Goal: Task Accomplishment & Management: Use online tool/utility

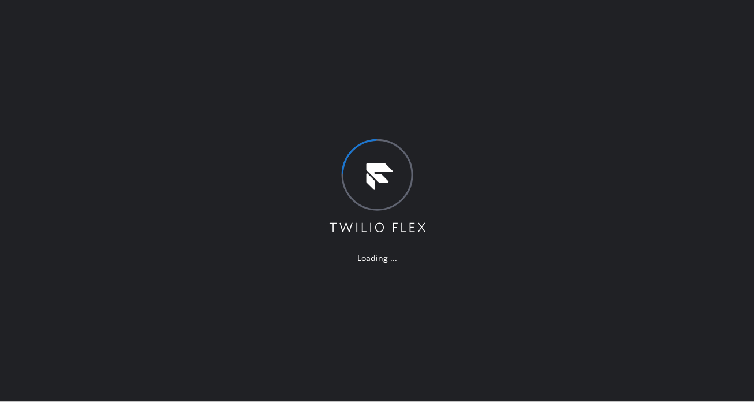
click at [706, 152] on div "Loading ..." at bounding box center [377, 201] width 755 height 402
click at [716, 165] on div "Loading ..." at bounding box center [377, 201] width 755 height 402
click at [694, 159] on div "Loading ..." at bounding box center [377, 201] width 755 height 402
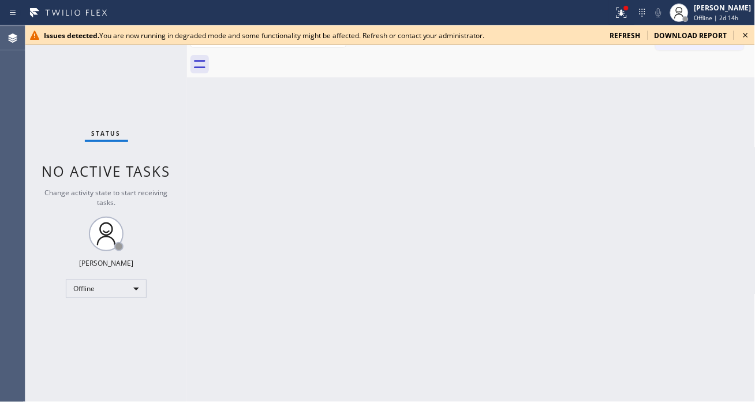
click at [744, 37] on icon at bounding box center [745, 35] width 5 height 5
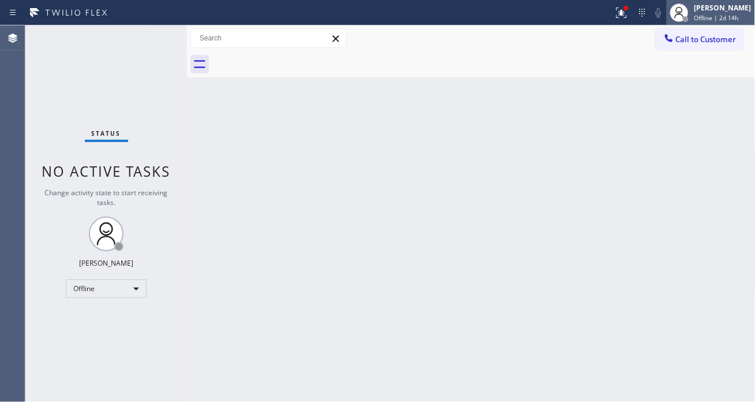
click at [722, 21] on span "Offline | 2d 14h" at bounding box center [716, 18] width 44 height 8
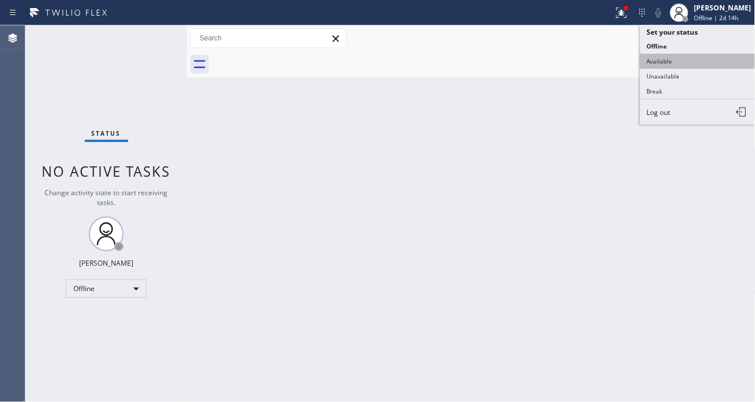
click at [708, 57] on button "Available" at bounding box center [697, 61] width 115 height 15
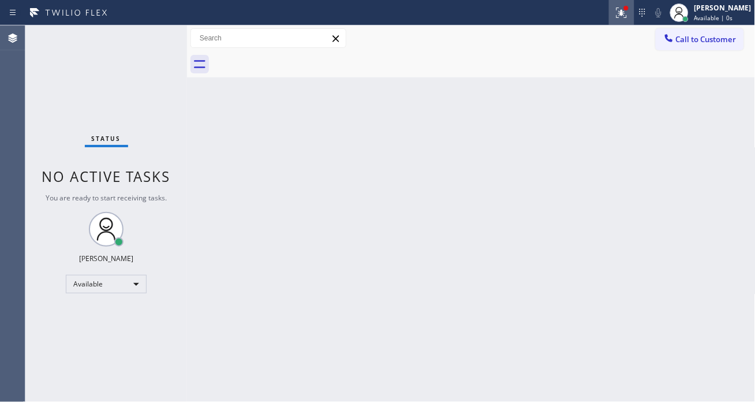
click at [628, 14] on icon at bounding box center [622, 13] width 14 height 14
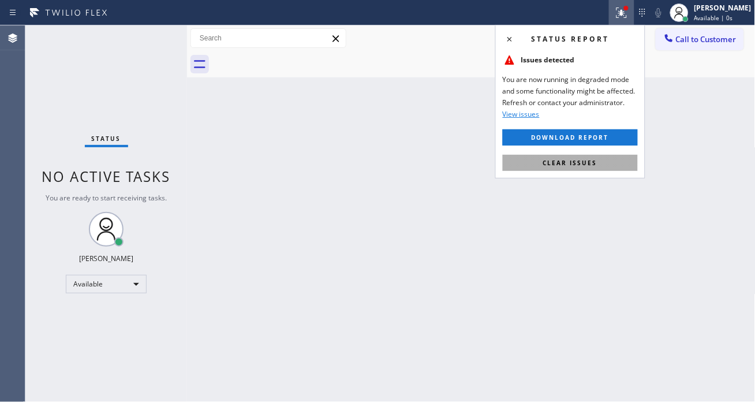
click at [613, 160] on button "Clear issues" at bounding box center [570, 163] width 135 height 16
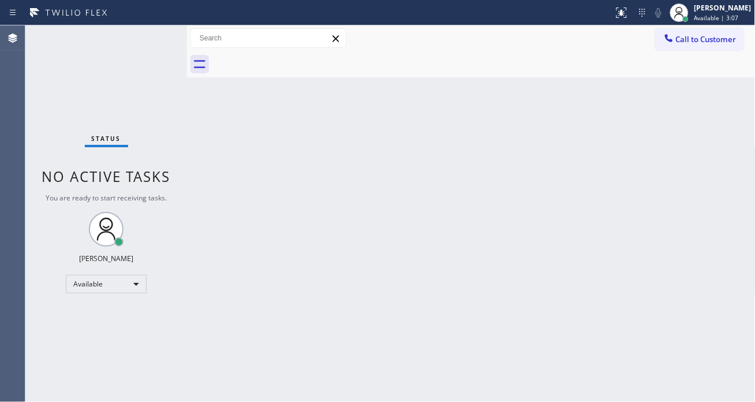
click at [697, 159] on div "Back to Dashboard Change Sender ID Customers Technicians Select a contact Outbo…" at bounding box center [471, 213] width 568 height 376
click at [147, 42] on div "Status No active tasks You are ready to start receiving tasks. [PERSON_NAME]" at bounding box center [106, 213] width 162 height 376
click at [151, 38] on div "Status No active tasks You are ready to start receiving tasks. [PERSON_NAME]" at bounding box center [106, 213] width 162 height 376
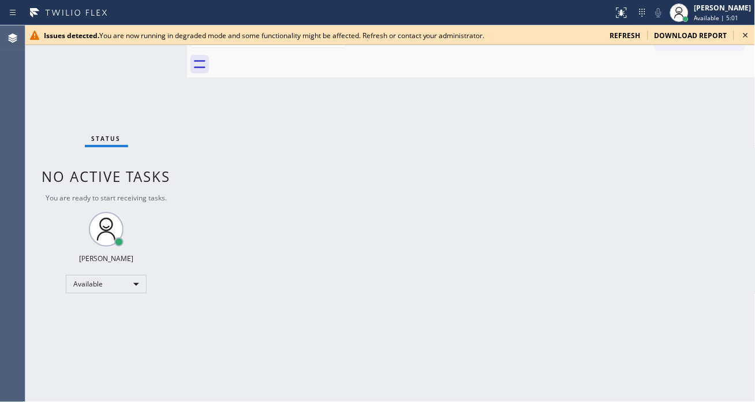
click at [717, 100] on div "Back to Dashboard Change Sender ID Customers Technicians Select a contact Outbo…" at bounding box center [471, 213] width 568 height 376
click at [740, 32] on icon at bounding box center [746, 35] width 14 height 14
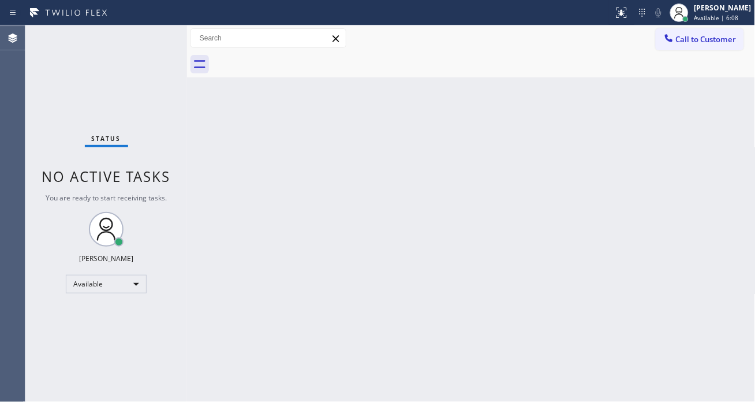
click at [687, 162] on div "Back to Dashboard Change Sender ID Customers Technicians Select a contact Outbo…" at bounding box center [471, 213] width 568 height 376
click at [158, 38] on div "Status No active tasks You are ready to start receiving tasks. Esmael Jarina Av…" at bounding box center [106, 213] width 162 height 376
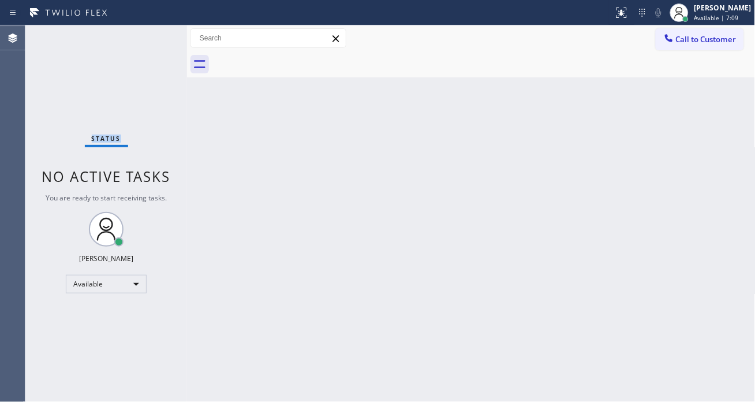
click at [158, 38] on div "Status No active tasks You are ready to start receiving tasks. Esmael Jarina Av…" at bounding box center [106, 213] width 162 height 376
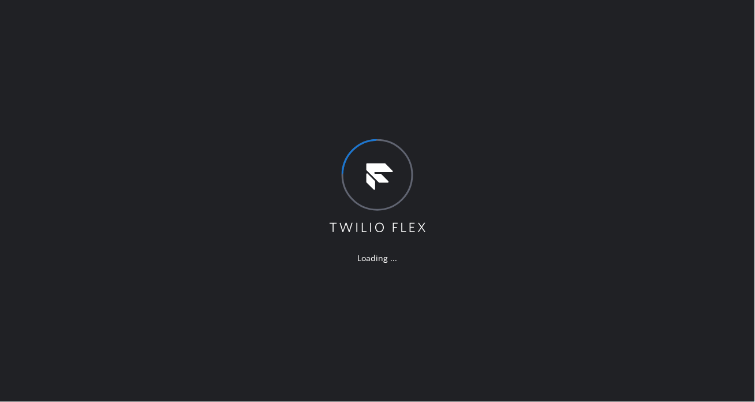
drag, startPoint x: 695, startPoint y: 182, endPoint x: 673, endPoint y: 151, distance: 38.3
click at [695, 182] on div "Loading ..." at bounding box center [377, 201] width 755 height 402
click at [722, 156] on div "Loading ..." at bounding box center [377, 201] width 755 height 402
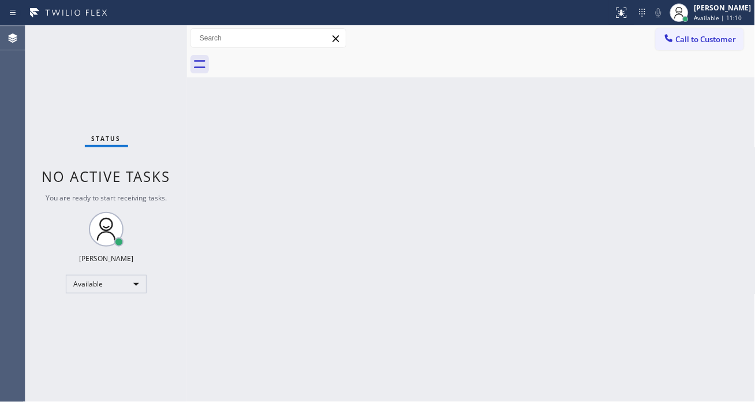
click at [320, 191] on div "Back to Dashboard Change Sender ID Customers Technicians Select a contact Outbo…" at bounding box center [471, 213] width 568 height 376
click at [142, 42] on div "Status No active tasks You are ready to start receiving tasks. [PERSON_NAME]" at bounding box center [106, 213] width 162 height 376
drag, startPoint x: 734, startPoint y: 85, endPoint x: 526, endPoint y: 76, distance: 208.5
click at [734, 85] on div "Back to Dashboard Change Sender ID Customers Technicians Select a contact Outbo…" at bounding box center [471, 213] width 568 height 376
click at [164, 31] on div "Status No active tasks You are ready to start receiving tasks. [PERSON_NAME]" at bounding box center [106, 213] width 162 height 376
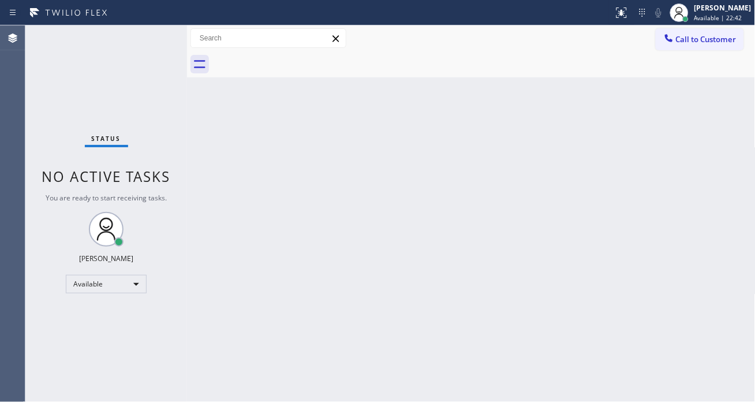
click at [148, 42] on div "Status No active tasks You are ready to start receiving tasks. [PERSON_NAME]" at bounding box center [106, 213] width 162 height 376
click at [146, 37] on div "Status No active tasks You are ready to start receiving tasks. [PERSON_NAME]" at bounding box center [106, 213] width 162 height 376
click at [146, 36] on div "Status No active tasks You are ready to start receiving tasks. [PERSON_NAME]" at bounding box center [106, 213] width 162 height 376
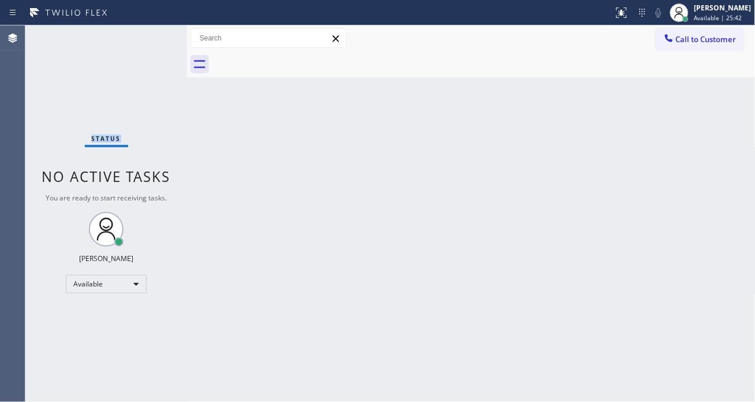
click at [145, 46] on div "Status No active tasks You are ready to start receiving tasks. [PERSON_NAME]" at bounding box center [106, 213] width 162 height 376
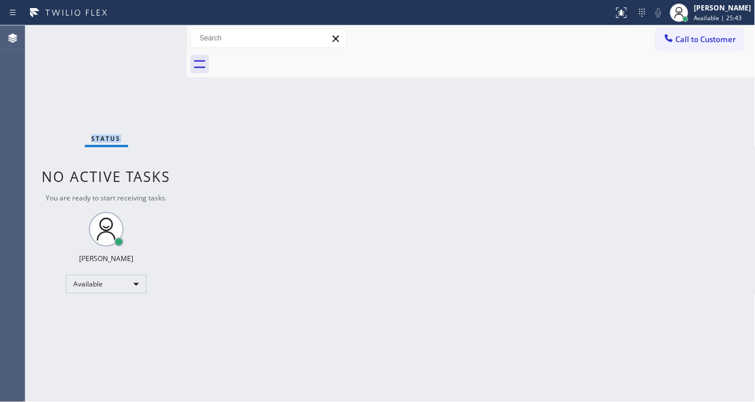
click at [145, 46] on div "Status No active tasks You are ready to start receiving tasks. [PERSON_NAME]" at bounding box center [106, 213] width 162 height 376
click at [145, 46] on div "Status No active tasks You are ready to start receiving tasks. Esmael Jarina Av…" at bounding box center [106, 213] width 162 height 376
click at [148, 38] on div "Status No active tasks You are ready to start receiving tasks. Esmael Jarina Av…" at bounding box center [106, 213] width 162 height 376
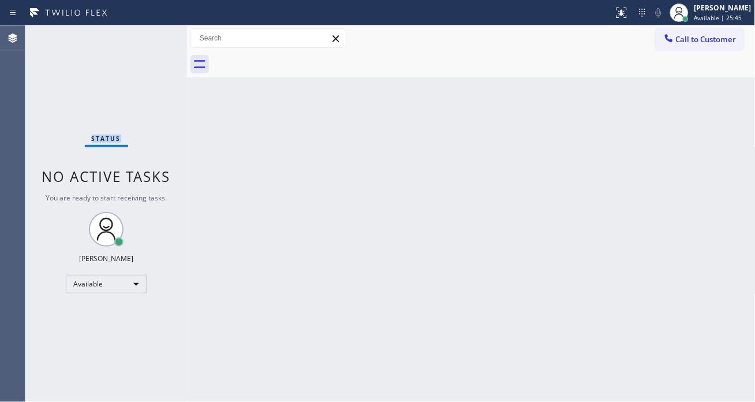
click at [148, 38] on div "Status No active tasks You are ready to start receiving tasks. Esmael Jarina Av…" at bounding box center [106, 213] width 162 height 376
click at [151, 39] on div "Status No active tasks You are ready to start receiving tasks. Esmael Jarina Av…" at bounding box center [106, 213] width 162 height 376
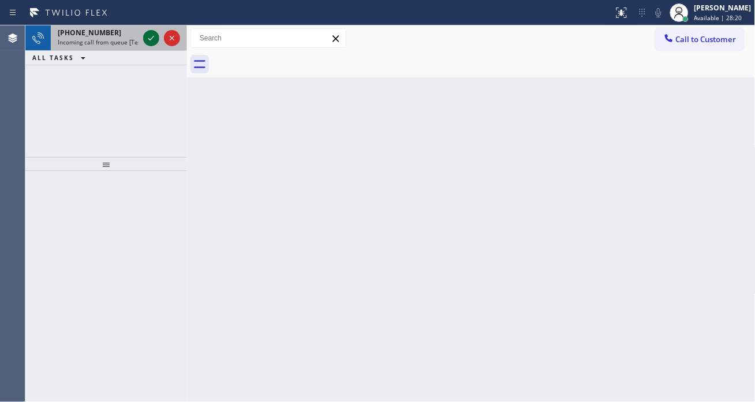
click at [151, 39] on icon at bounding box center [151, 38] width 6 height 5
drag, startPoint x: 151, startPoint y: 39, endPoint x: 151, endPoint y: 48, distance: 9.8
click at [151, 39] on icon at bounding box center [151, 38] width 6 height 5
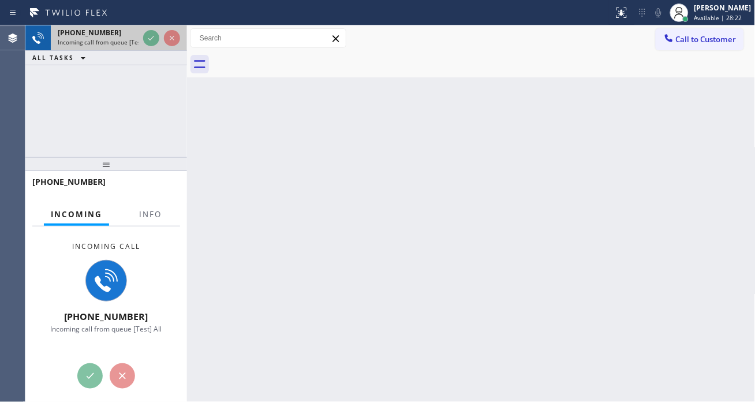
click at [151, 48] on div at bounding box center [162, 37] width 42 height 25
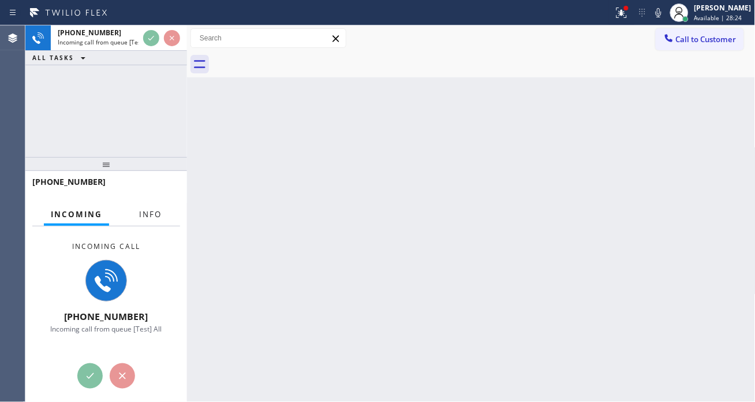
click at [154, 222] on button "Info" at bounding box center [150, 214] width 36 height 23
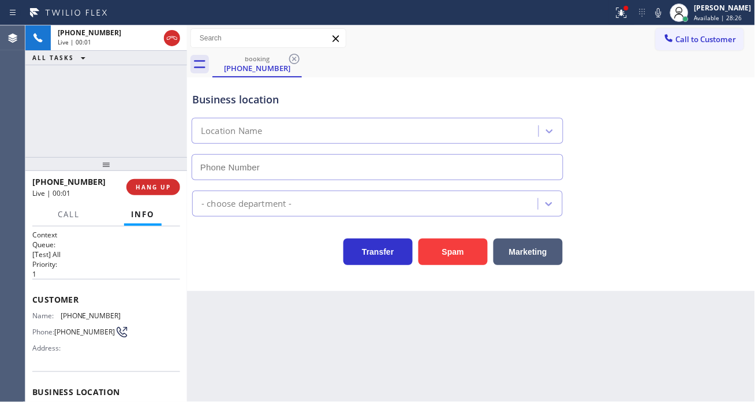
type input "(617) 315-6584"
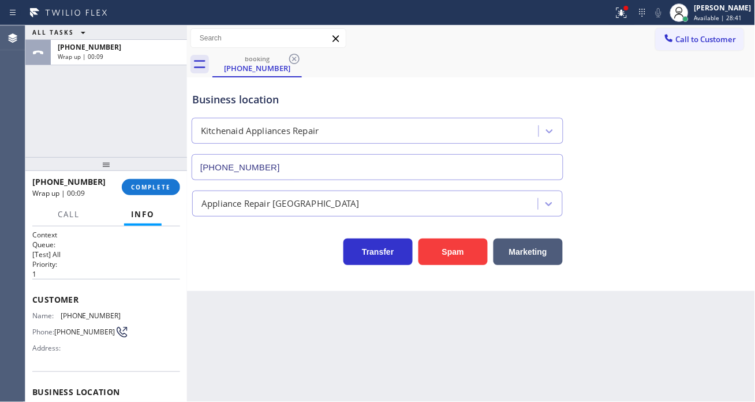
click at [154, 195] on div "+15108374558 Wrap up | 00:09 COMPLETE" at bounding box center [106, 187] width 148 height 30
click at [154, 193] on button "COMPLETE" at bounding box center [151, 187] width 58 height 16
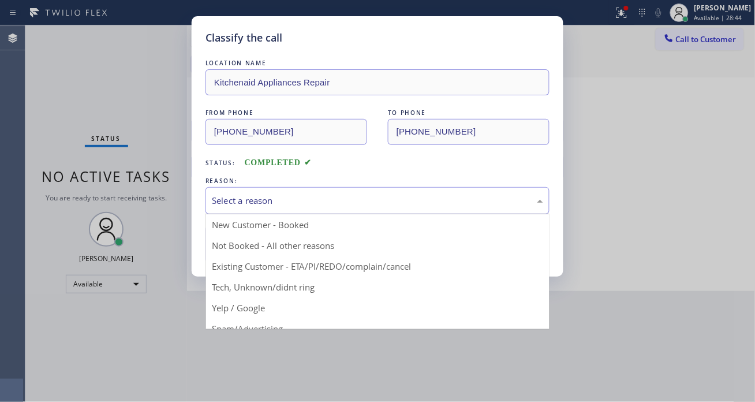
click at [277, 197] on div "Select a reason" at bounding box center [377, 200] width 331 height 13
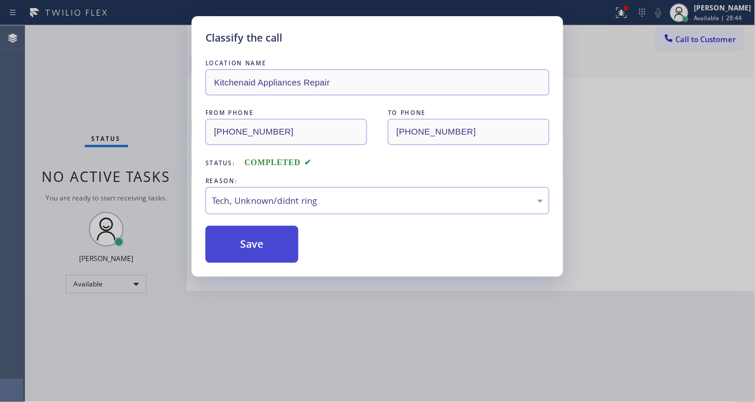
click at [285, 238] on button "Save" at bounding box center [251, 244] width 93 height 37
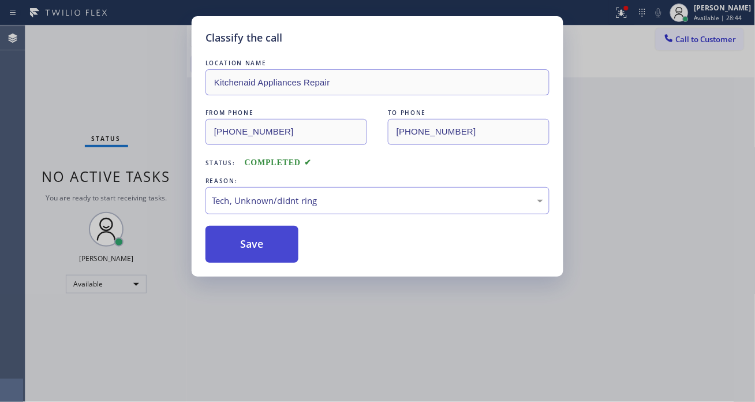
click at [285, 238] on button "Save" at bounding box center [251, 244] width 93 height 37
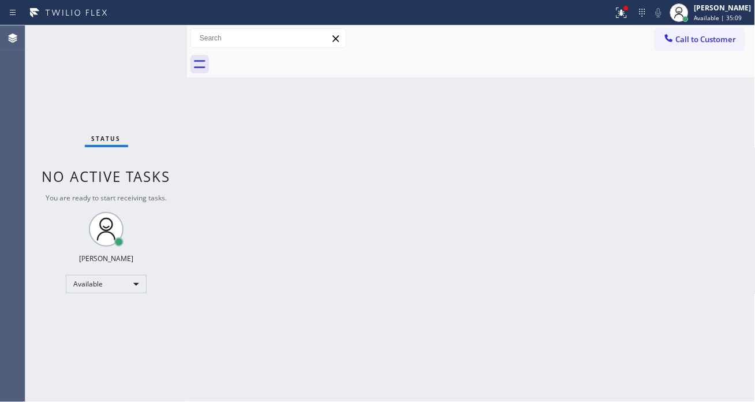
click at [156, 49] on div "Status No active tasks You are ready to start receiving tasks. Esmael Jarina Av…" at bounding box center [106, 213] width 162 height 376
click at [134, 29] on div "Status No active tasks You are ready to start receiving tasks. Esmael Jarina Av…" at bounding box center [106, 213] width 162 height 376
click at [135, 31] on div "Status No active tasks You are ready to start receiving tasks. Esmael Jarina Av…" at bounding box center [106, 213] width 162 height 376
click at [633, 3] on button at bounding box center [621, 12] width 25 height 25
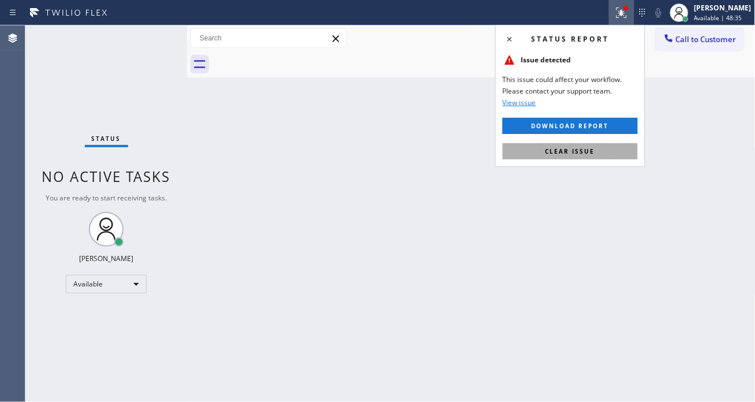
click at [612, 159] on button "Clear issue" at bounding box center [570, 151] width 135 height 16
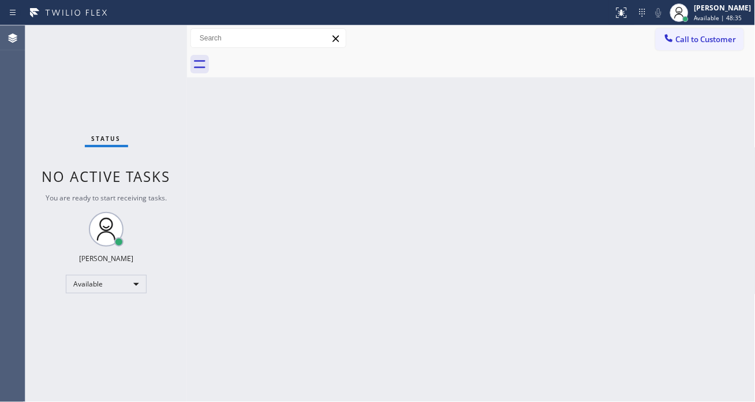
click at [163, 36] on div "Status No active tasks You are ready to start receiving tasks. Esmael Jarina Av…" at bounding box center [106, 213] width 162 height 376
click at [146, 35] on div "Status No active tasks You are ready to start receiving tasks. Esmael Jarina Av…" at bounding box center [106, 213] width 162 height 376
drag, startPoint x: 695, startPoint y: 115, endPoint x: 649, endPoint y: 76, distance: 60.2
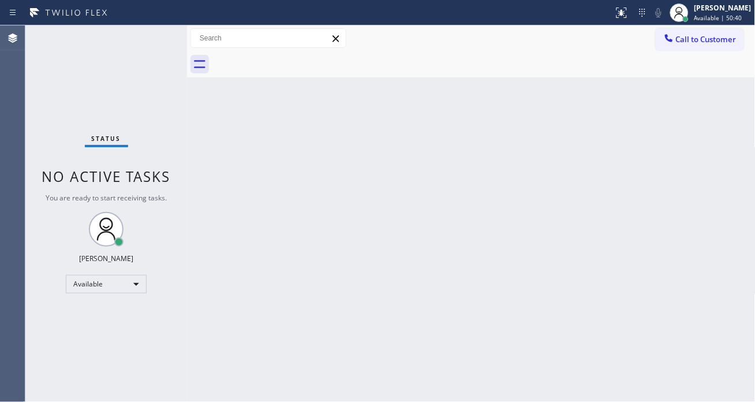
click at [695, 115] on div "Back to Dashboard Change Sender ID Customers Technicians Select a contact Outbo…" at bounding box center [471, 213] width 568 height 376
click at [155, 32] on div "Status No active tasks You are ready to start receiving tasks. Esmael Jarina Av…" at bounding box center [106, 213] width 162 height 376
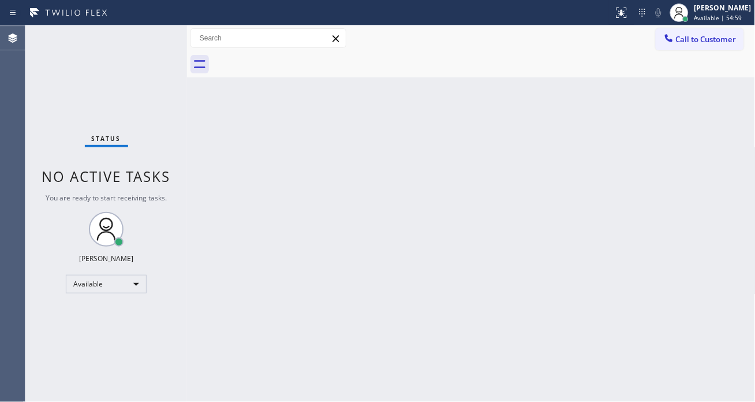
click at [735, 111] on div "Back to Dashboard Change Sender ID Customers Technicians Select a contact Outbo…" at bounding box center [471, 213] width 568 height 376
click at [151, 46] on div "Status No active tasks You are ready to start receiving tasks. Esmael Jarina Av…" at bounding box center [106, 213] width 162 height 376
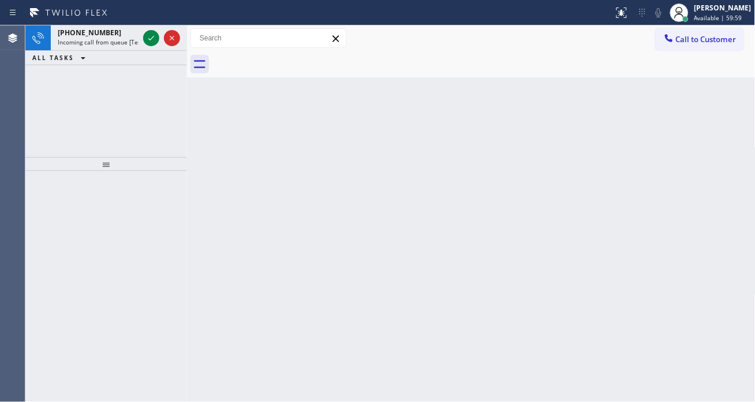
click at [151, 46] on div at bounding box center [162, 37] width 42 height 25
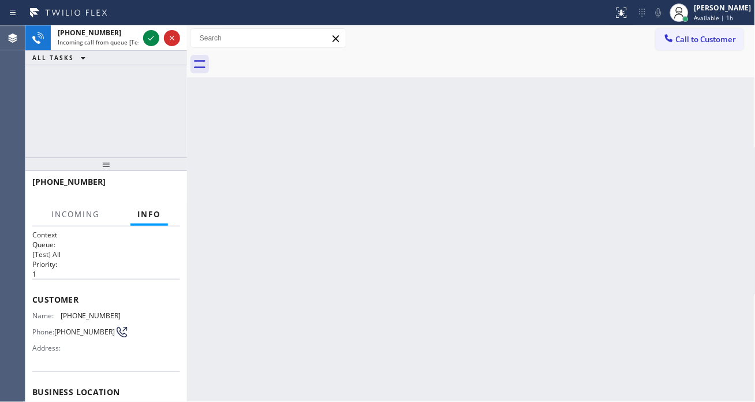
click at [151, 46] on div at bounding box center [162, 37] width 42 height 25
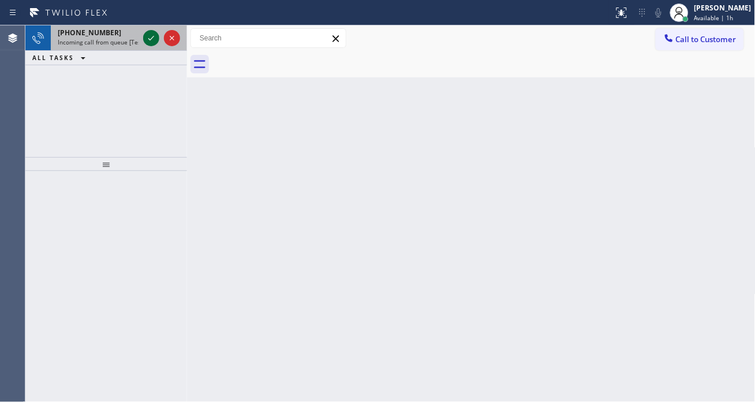
click at [150, 39] on icon at bounding box center [151, 38] width 6 height 5
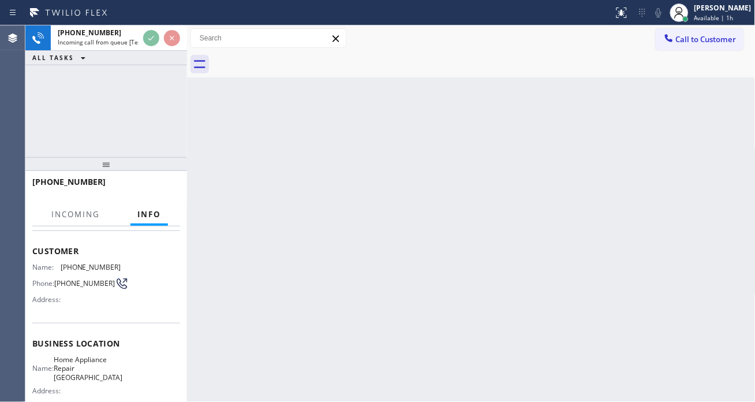
scroll to position [128, 0]
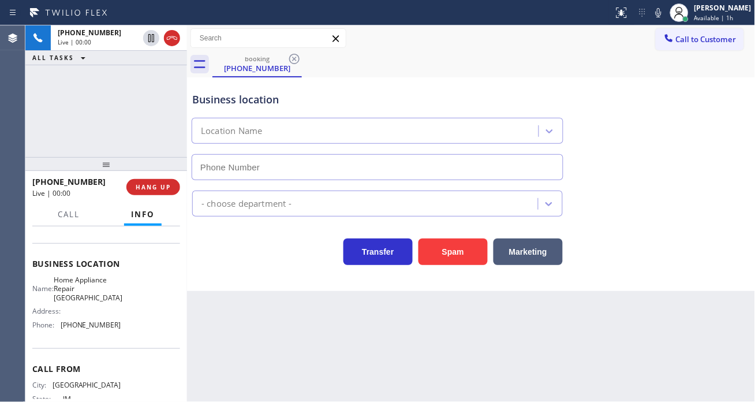
click at [89, 287] on span "Home Appliance Repair Miami" at bounding box center [88, 288] width 69 height 27
type input "(305) 306-1452"
click at [89, 287] on span "Home Appliance Repair Miami" at bounding box center [88, 288] width 69 height 27
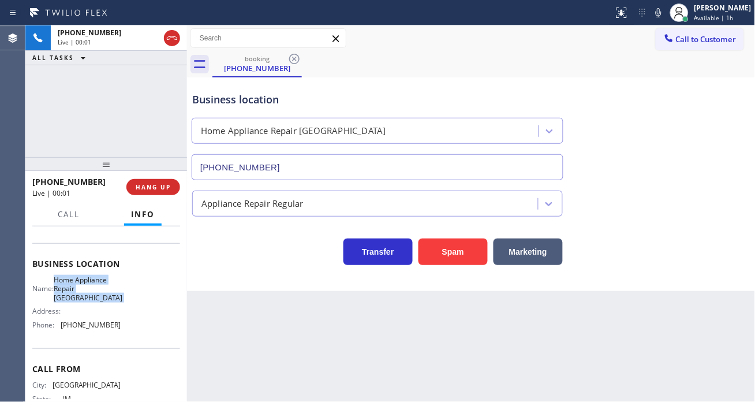
click at [89, 287] on span "Home Appliance Repair Miami" at bounding box center [88, 288] width 69 height 27
click at [77, 114] on div "+18764381655 Live | 00:07 ALL TASKS ALL TASKS ACTIVE TASKS TASKS IN WRAP UP" at bounding box center [106, 91] width 162 height 132
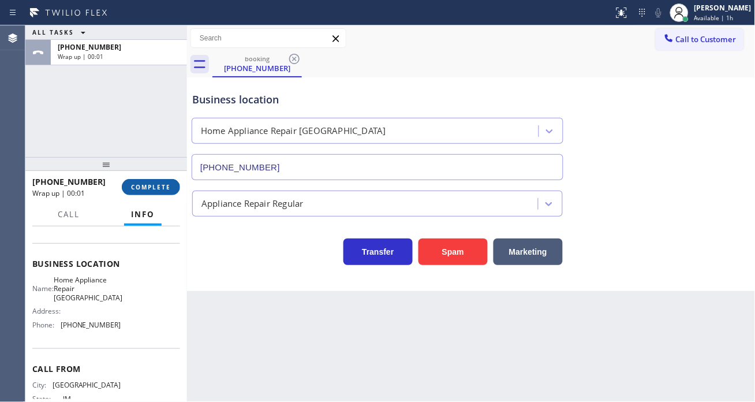
click at [160, 192] on button "COMPLETE" at bounding box center [151, 187] width 58 height 16
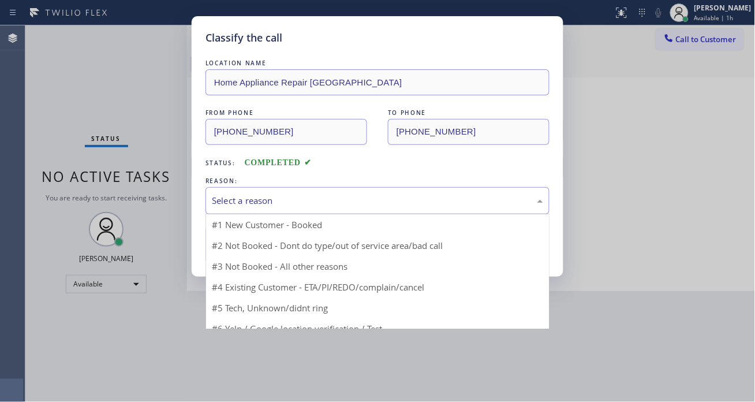
click at [274, 192] on div "Select a reason" at bounding box center [377, 200] width 344 height 27
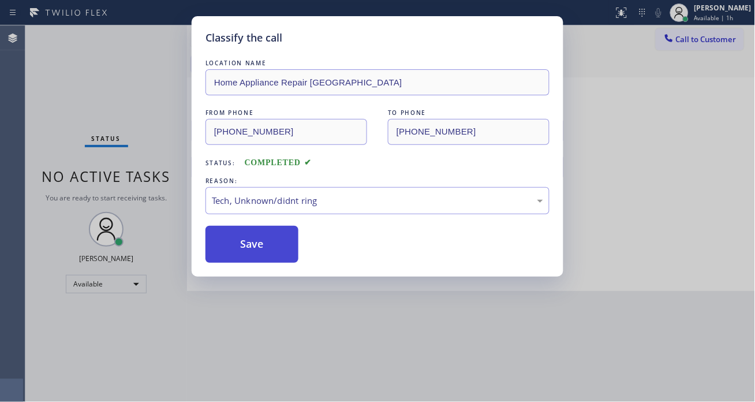
click at [283, 246] on button "Save" at bounding box center [251, 244] width 93 height 37
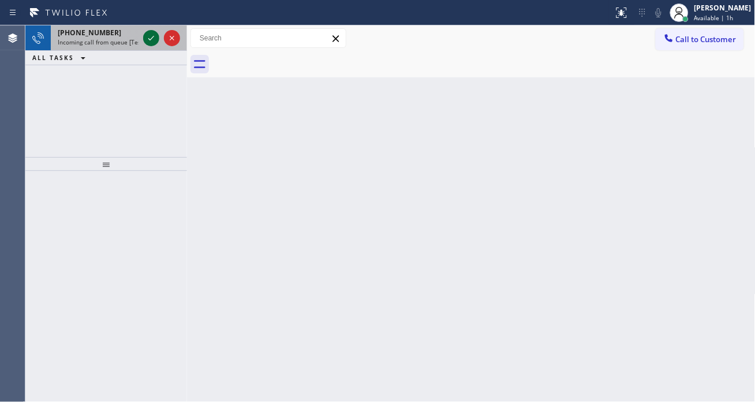
click at [154, 43] on icon at bounding box center [151, 38] width 14 height 14
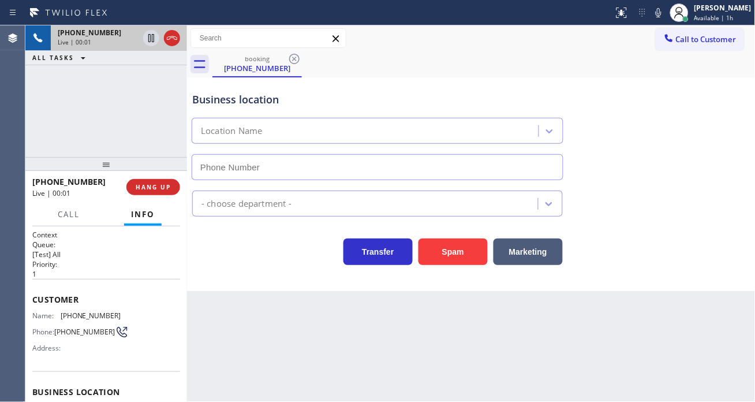
type input "(305) 306-1452"
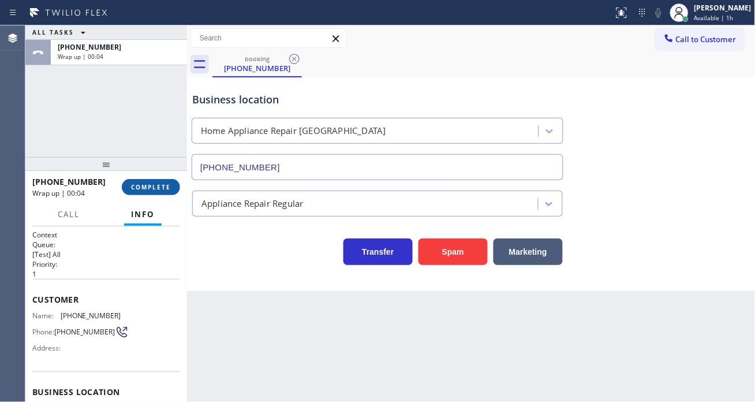
click at [152, 188] on span "COMPLETE" at bounding box center [151, 187] width 40 height 8
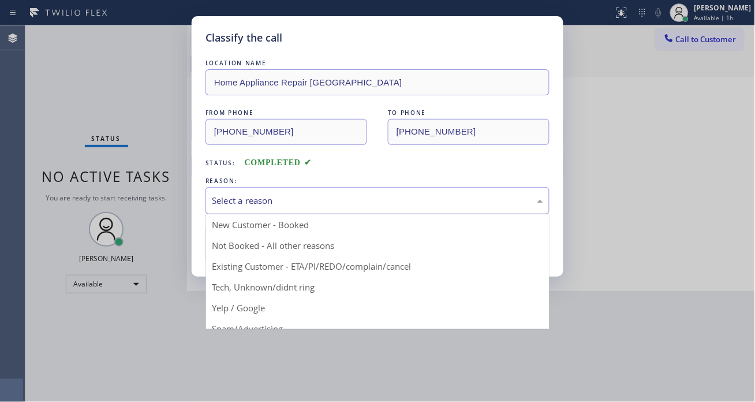
click at [274, 200] on div "Select a reason" at bounding box center [377, 200] width 331 height 13
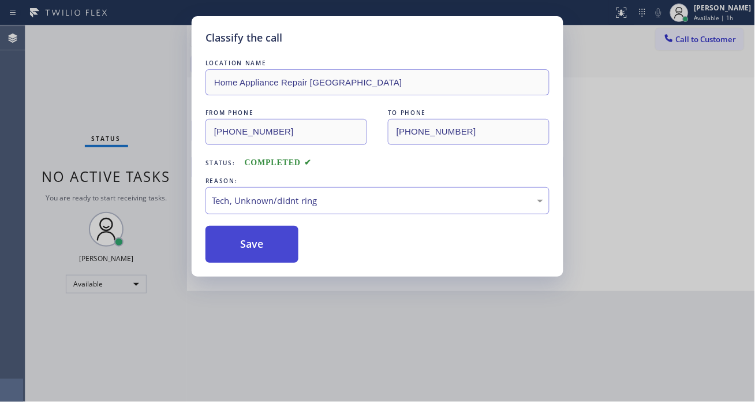
click at [281, 256] on button "Save" at bounding box center [251, 244] width 93 height 37
click at [281, 255] on button "Save" at bounding box center [251, 244] width 93 height 37
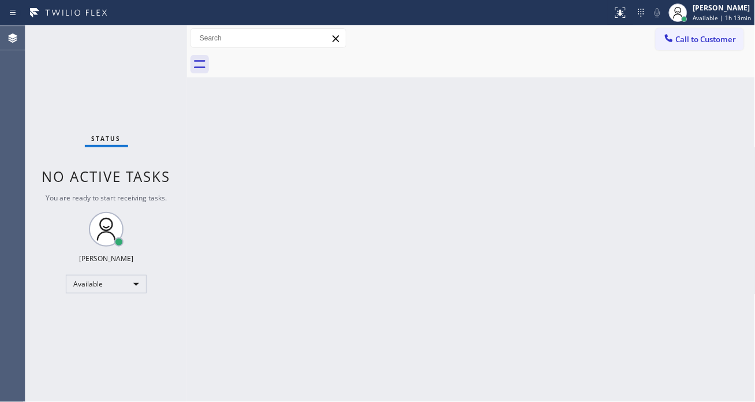
click at [702, 98] on div "Back to Dashboard Change Sender ID Customers Technicians Select a contact Outbo…" at bounding box center [471, 213] width 568 height 376
click at [155, 33] on div "Status No active tasks You are ready to start receiving tasks. Esmael Jarina Av…" at bounding box center [106, 213] width 162 height 376
click at [156, 33] on div "Status No active tasks You are ready to start receiving tasks. Esmael Jarina Av…" at bounding box center [106, 213] width 162 height 376
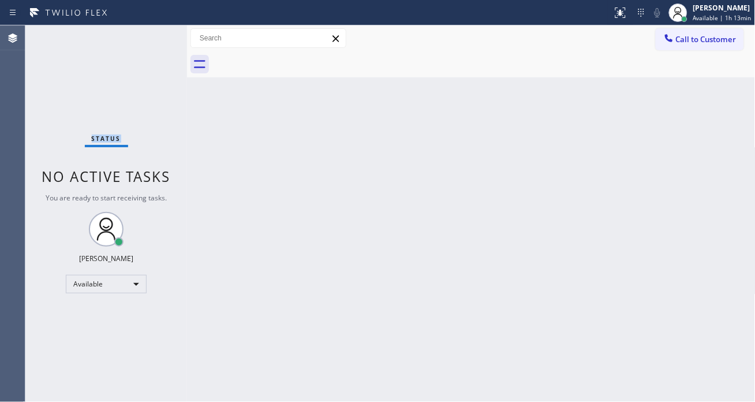
click at [156, 33] on div "Status No active tasks You are ready to start receiving tasks. Esmael Jarina Av…" at bounding box center [106, 213] width 162 height 376
click at [152, 33] on div "Status No active tasks You are ready to start receiving tasks. Esmael Jarina Av…" at bounding box center [106, 213] width 162 height 376
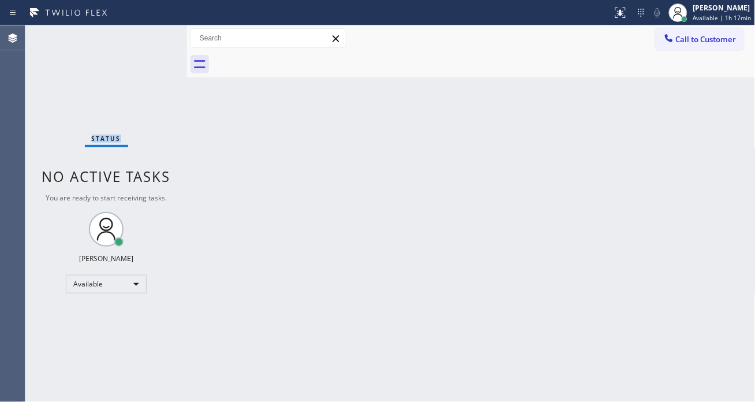
click at [152, 33] on div "Status No active tasks You are ready to start receiving tasks. Esmael Jarina Av…" at bounding box center [106, 213] width 162 height 376
click at [708, 169] on div "Back to Dashboard Change Sender ID Customers Technicians Select a contact Outbo…" at bounding box center [471, 213] width 568 height 376
click at [158, 43] on div "Status No active tasks You are ready to start receiving tasks. Esmael Jarina Av…" at bounding box center [106, 213] width 162 height 376
click at [153, 36] on div "Status No active tasks You are ready to start receiving tasks. Esmael Jarina Av…" at bounding box center [106, 213] width 162 height 376
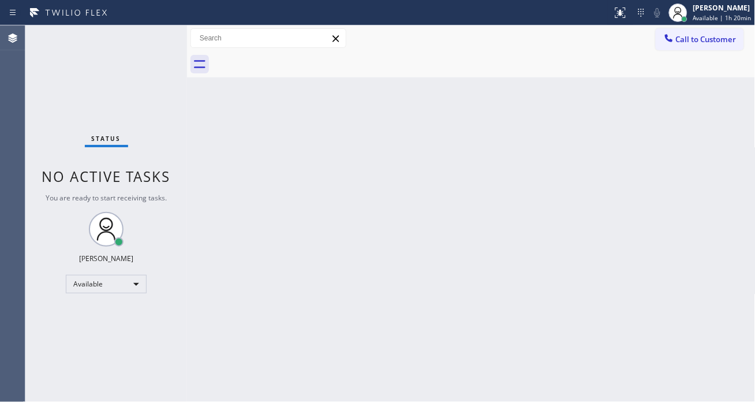
click at [153, 36] on div "Status No active tasks You are ready to start receiving tasks. Esmael Jarina Av…" at bounding box center [106, 213] width 162 height 376
drag, startPoint x: 687, startPoint y: 179, endPoint x: 631, endPoint y: 111, distance: 88.2
click at [687, 179] on div "Back to Dashboard Change Sender ID Customers Technicians Select a contact Outbo…" at bounding box center [471, 213] width 568 height 376
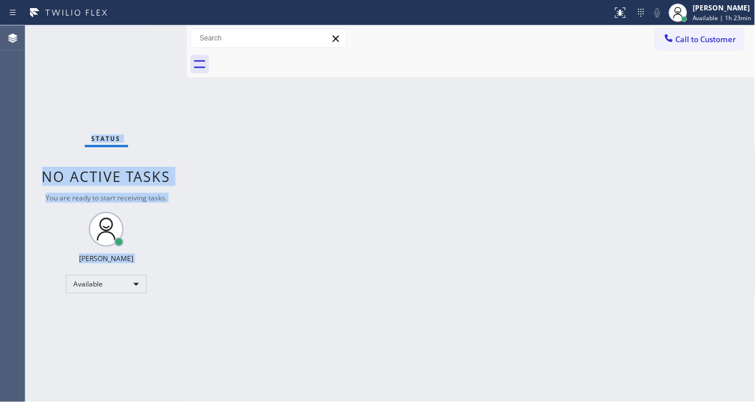
click at [147, 39] on div "Status No active tasks You are ready to start receiving tasks. Esmael Jarina Av…" at bounding box center [106, 213] width 162 height 376
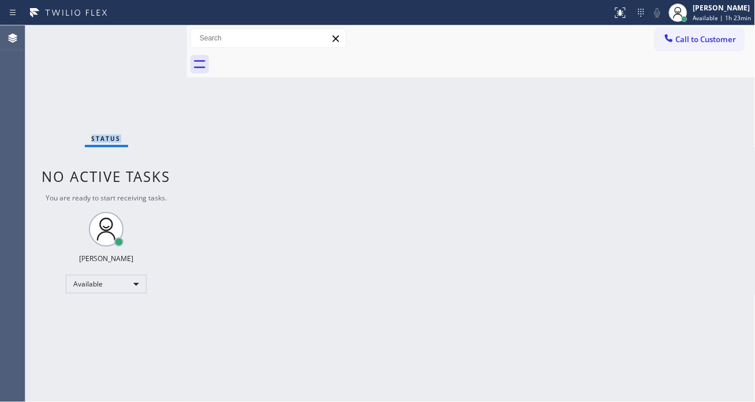
click at [147, 39] on div "Status No active tasks You are ready to start receiving tasks. Esmael Jarina Av…" at bounding box center [106, 213] width 162 height 376
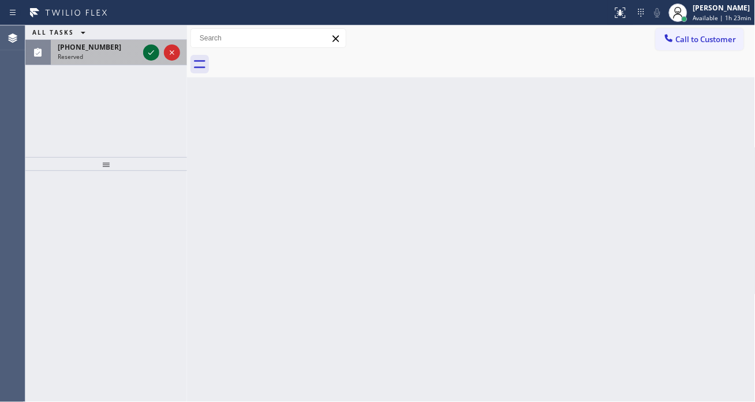
click at [143, 53] on div at bounding box center [151, 53] width 16 height 14
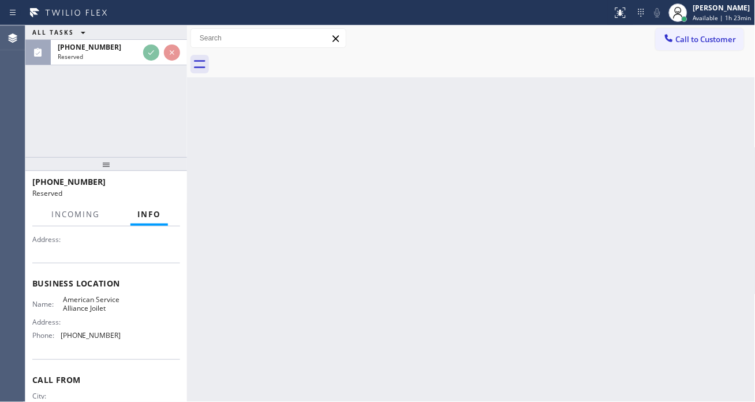
scroll to position [118, 0]
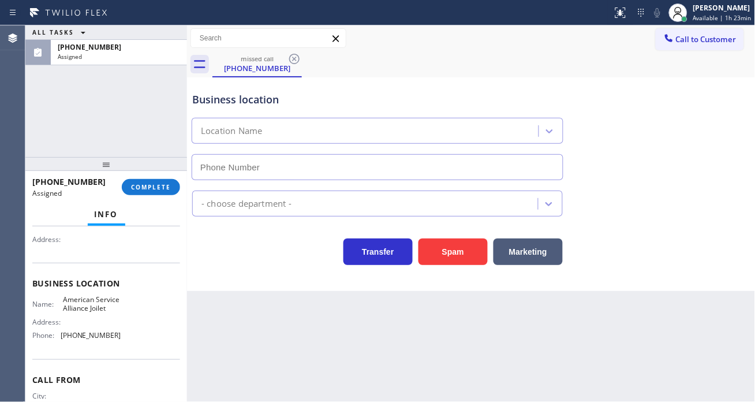
type input "(779) 212-7220"
click at [139, 180] on button "COMPLETE" at bounding box center [151, 187] width 58 height 16
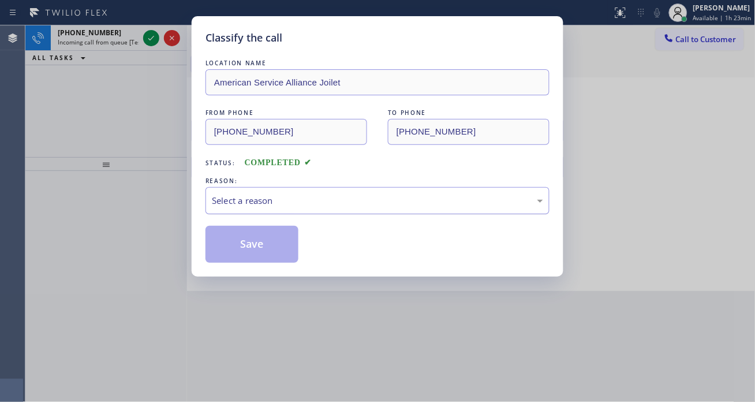
click at [247, 209] on div "Select a reason" at bounding box center [377, 200] width 344 height 27
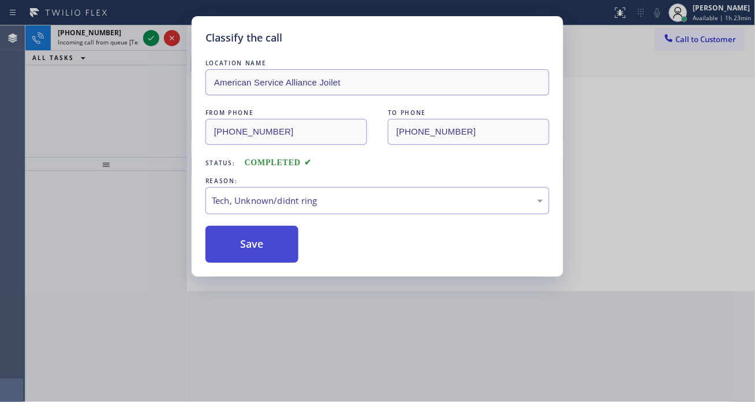
click at [246, 244] on button "Save" at bounding box center [251, 244] width 93 height 37
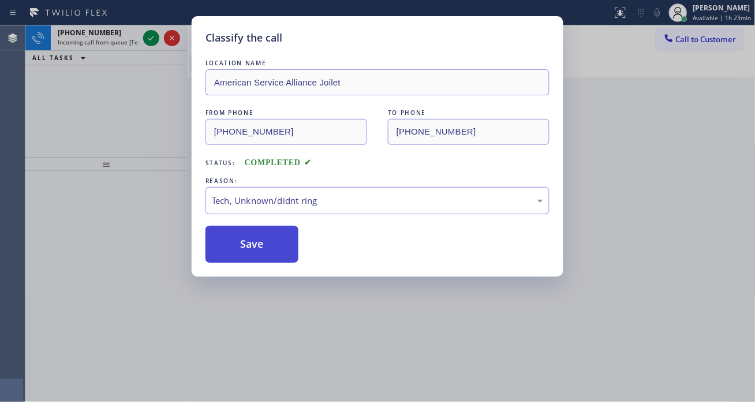
click at [246, 244] on button "Save" at bounding box center [251, 244] width 93 height 37
click at [145, 37] on div "Classify the call LOCATION NAME American Service Alliance Joilet FROM PHONE (78…" at bounding box center [377, 201] width 755 height 402
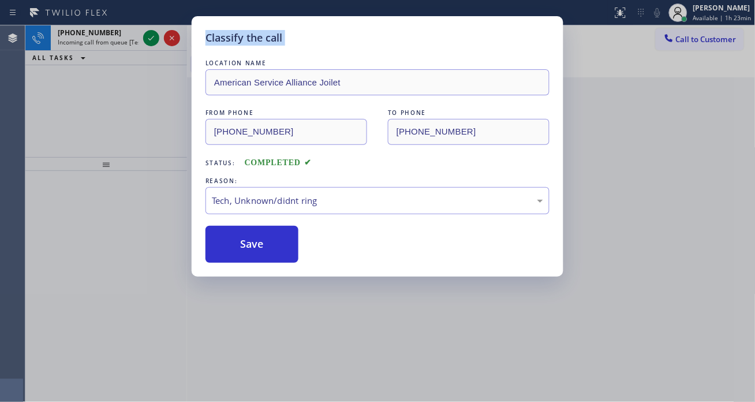
click at [145, 37] on div "Classify the call LOCATION NAME American Service Alliance Joilet FROM PHONE (78…" at bounding box center [377, 201] width 755 height 402
click at [145, 37] on div "Classify the call LOCATION NAME Kitchenaid Appliances Repair FROM PHONE (510) 8…" at bounding box center [389, 213] width 729 height 376
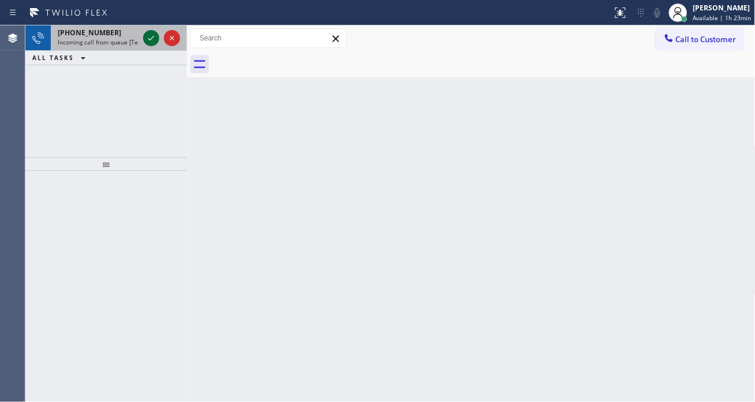
click at [146, 37] on icon at bounding box center [151, 38] width 14 height 14
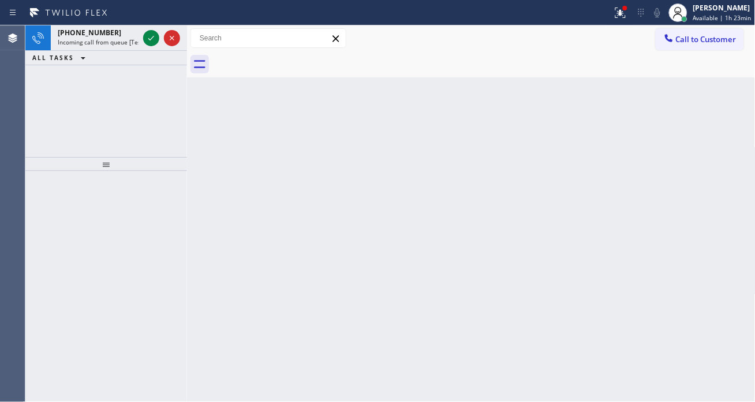
click at [147, 39] on icon at bounding box center [151, 38] width 14 height 14
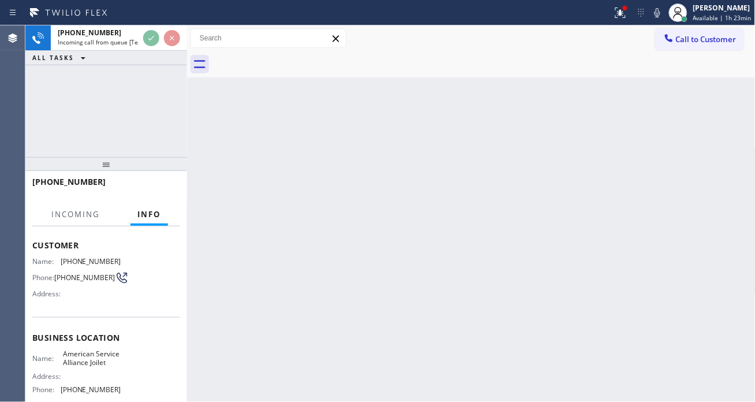
scroll to position [128, 0]
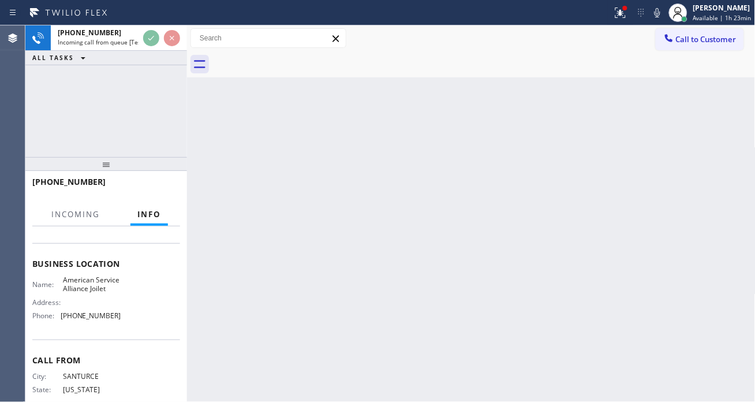
click at [80, 281] on span "American Service Alliance Joilet" at bounding box center [92, 284] width 58 height 18
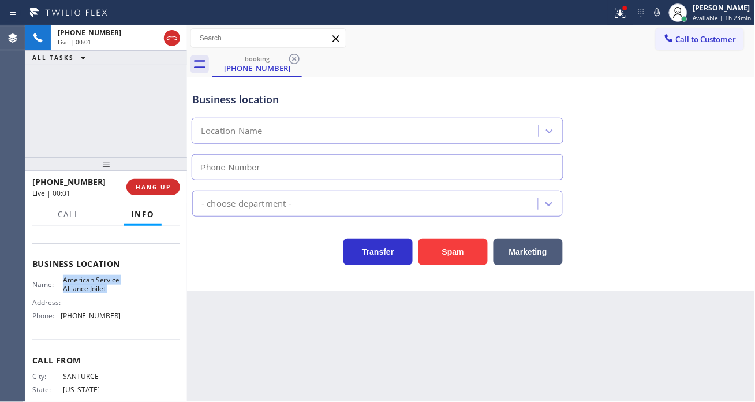
click at [80, 281] on span "American Service Alliance Joilet" at bounding box center [92, 284] width 58 height 18
copy span "American Service Alliance Joilet"
type input "(779) 212-7220"
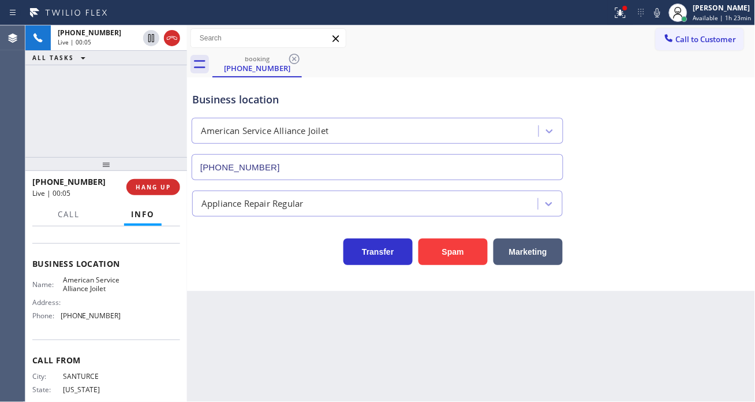
click at [215, 297] on div "Back to Dashboard Change Sender ID Customers Technicians Select a contact Outbo…" at bounding box center [471, 213] width 568 height 376
click at [88, 320] on span "(779) 212-7220" at bounding box center [91, 315] width 61 height 9
copy span "(779) 212-7220"
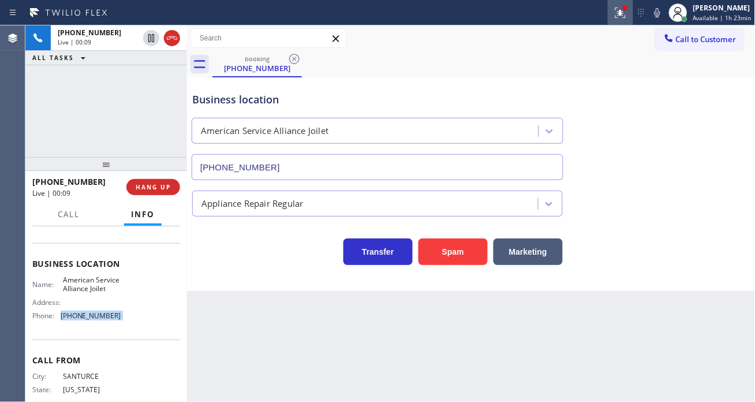
click at [627, 19] on icon at bounding box center [620, 13] width 14 height 14
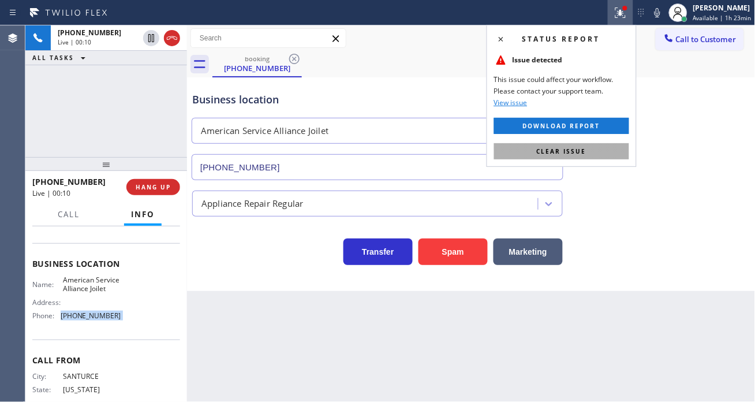
click at [585, 147] on span "Clear issue" at bounding box center [562, 151] width 50 height 8
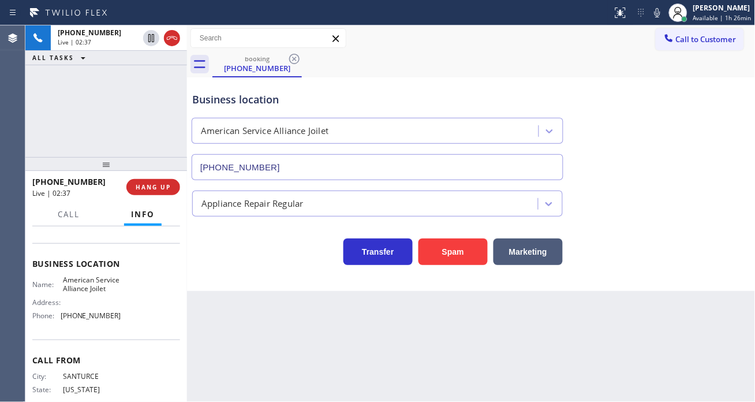
click at [128, 83] on div "+17872995842 Live | 02:37 ALL TASKS ALL TASKS ACTIVE TASKS TASKS IN WRAP UP" at bounding box center [106, 91] width 162 height 132
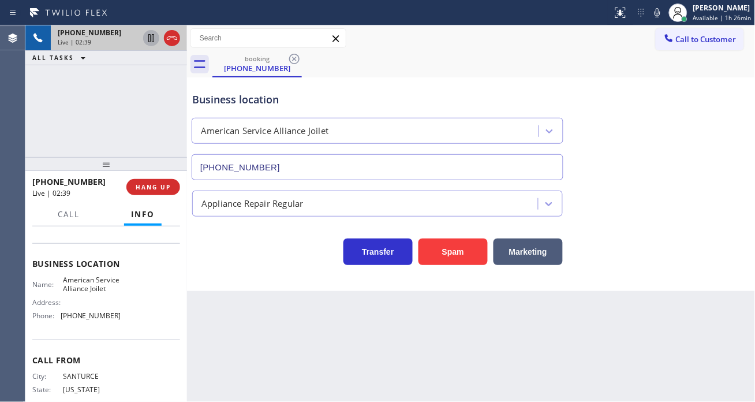
click at [148, 42] on icon at bounding box center [151, 38] width 14 height 14
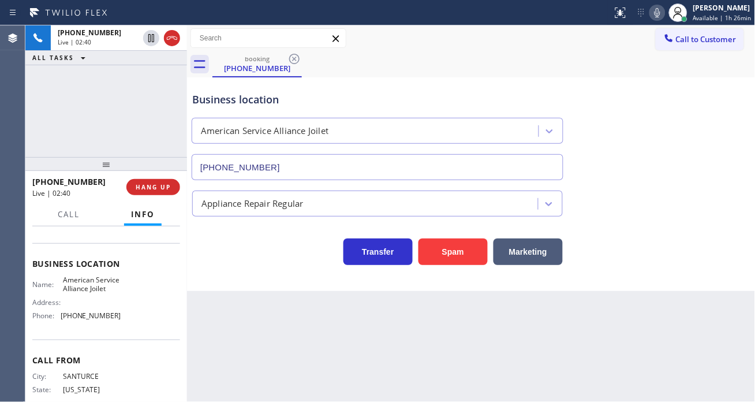
click at [660, 13] on icon at bounding box center [657, 13] width 14 height 14
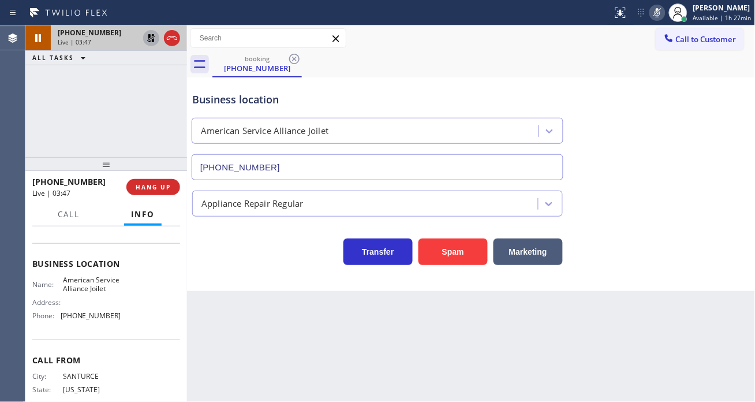
click at [149, 36] on icon at bounding box center [151, 38] width 8 height 8
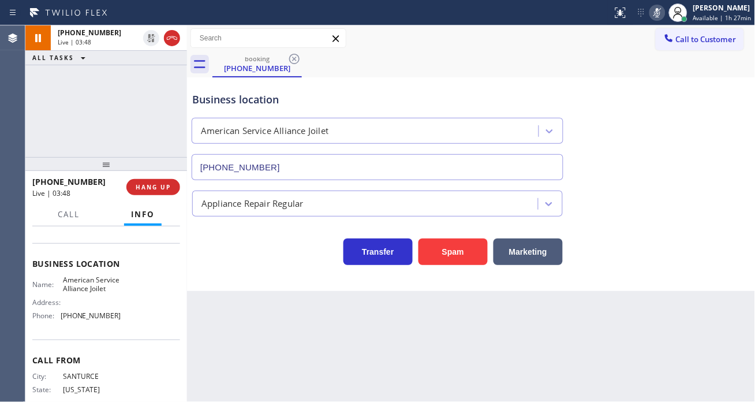
click at [664, 14] on icon at bounding box center [657, 13] width 14 height 14
click at [72, 215] on span "Call" at bounding box center [69, 214] width 22 height 10
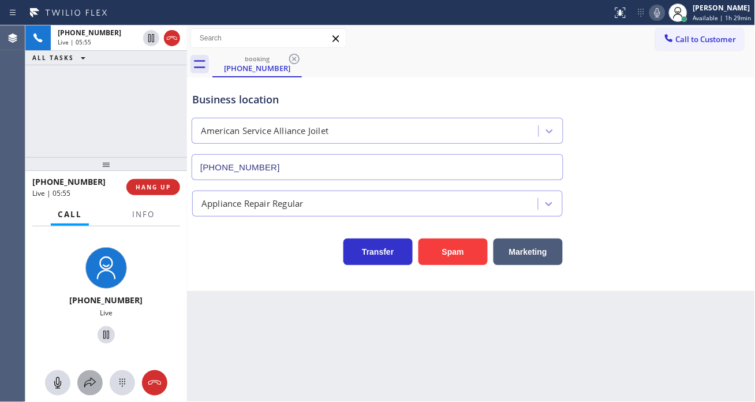
click at [97, 384] on div at bounding box center [89, 383] width 25 height 14
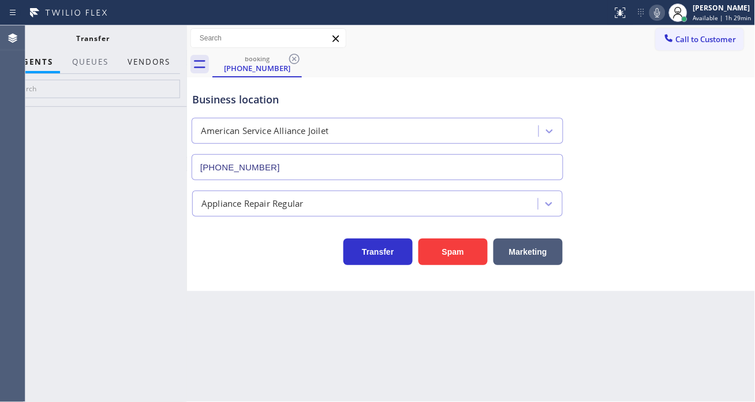
click at [128, 62] on button "Vendors" at bounding box center [149, 62] width 57 height 23
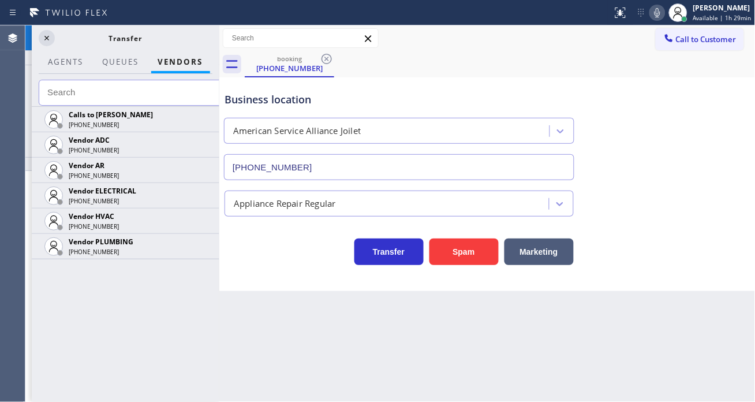
drag, startPoint x: 187, startPoint y: 89, endPoint x: 219, endPoint y: 89, distance: 32.3
click at [219, 89] on div at bounding box center [219, 213] width 0 height 376
click at [0, 0] on icon at bounding box center [0, 0] width 0 height 0
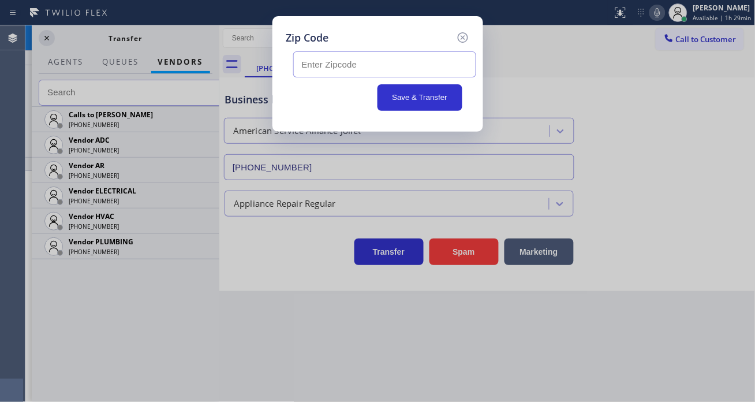
click at [364, 68] on input "text" at bounding box center [384, 64] width 183 height 26
paste input "60436"
type input "60436"
click at [426, 104] on button "Save & Transfer" at bounding box center [419, 97] width 85 height 27
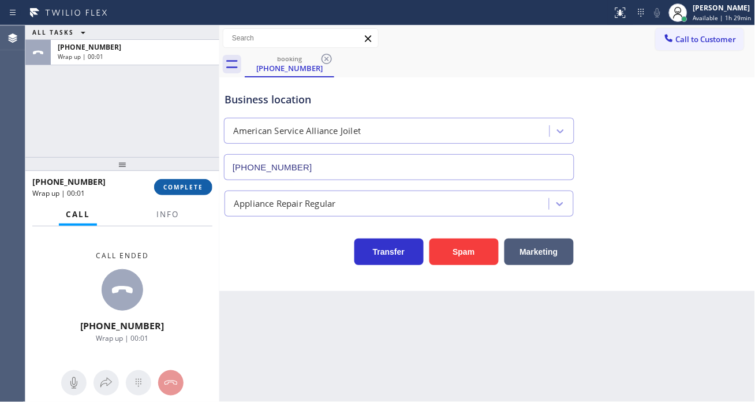
click at [182, 186] on span "COMPLETE" at bounding box center [183, 187] width 40 height 8
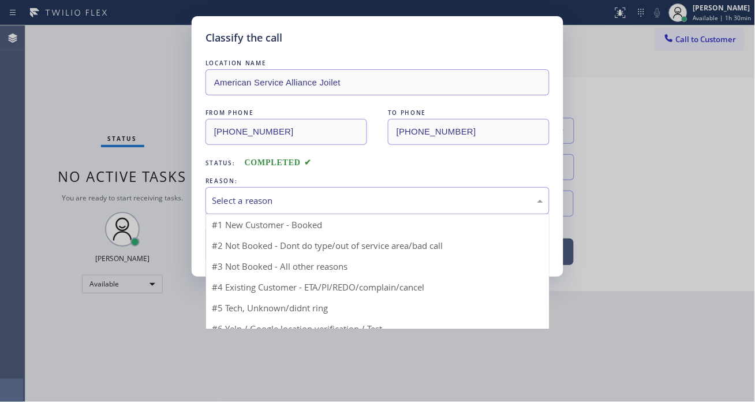
click at [244, 193] on div "Select a reason" at bounding box center [377, 200] width 344 height 27
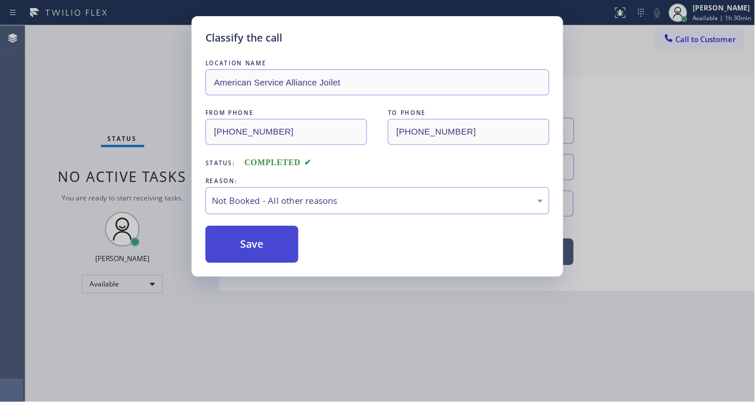
click at [260, 243] on button "Save" at bounding box center [251, 244] width 93 height 37
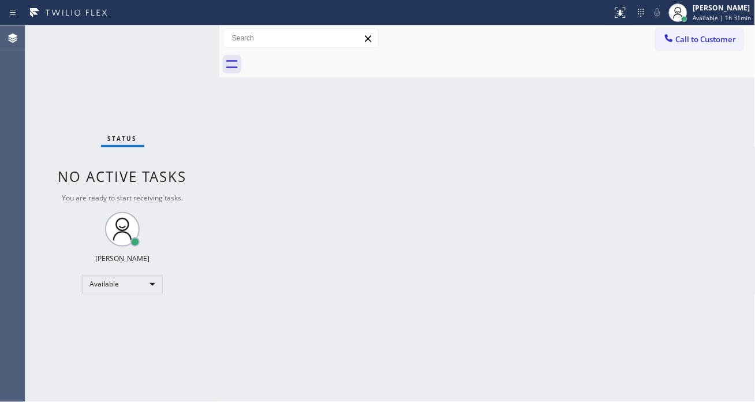
drag, startPoint x: 734, startPoint y: 176, endPoint x: 720, endPoint y: 170, distance: 15.2
click at [734, 176] on div "Back to Dashboard Change Sender ID Customers Technicians Select a contact Outbo…" at bounding box center [487, 213] width 536 height 376
click at [167, 39] on div "Status No active tasks You are ready to start receiving tasks. Esmael Jarina Av…" at bounding box center [122, 213] width 194 height 376
click at [183, 37] on div "Status No active tasks You are ready to start receiving tasks. Esmael Jarina Av…" at bounding box center [122, 213] width 194 height 376
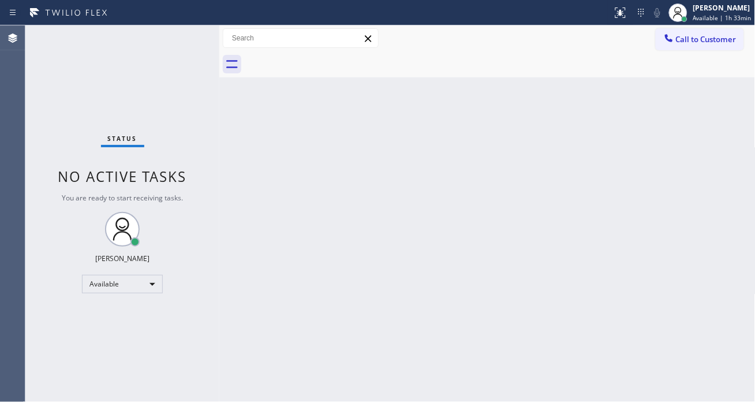
click at [181, 40] on div "Status No active tasks You are ready to start receiving tasks. Esmael Jarina Av…" at bounding box center [122, 213] width 194 height 376
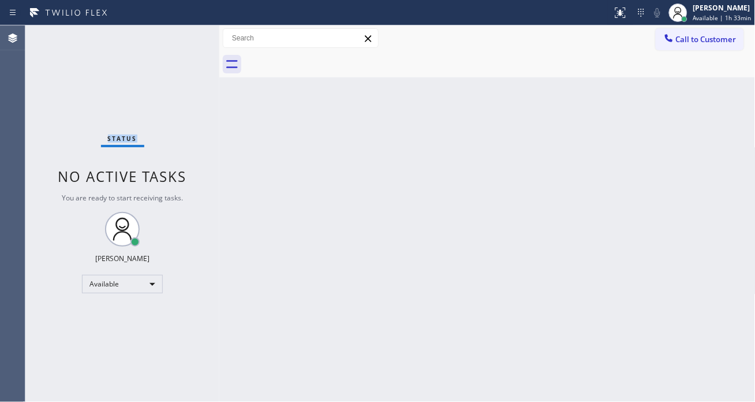
click at [181, 40] on div "Status No active tasks You are ready to start receiving tasks. Esmael Jarina Av…" at bounding box center [122, 213] width 194 height 376
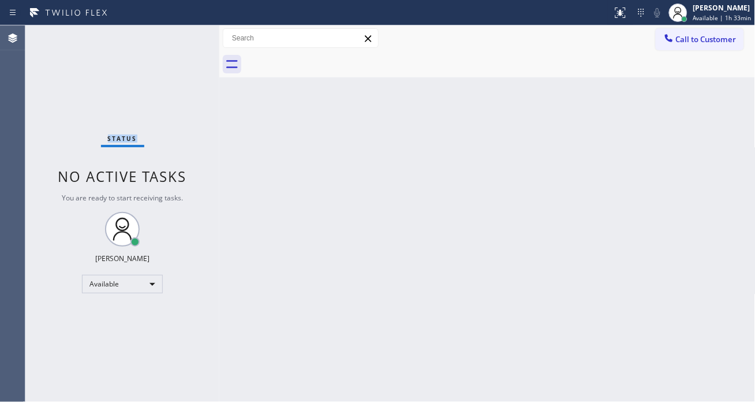
click at [181, 40] on div "Status No active tasks You are ready to start receiving tasks. Esmael Jarina Av…" at bounding box center [122, 213] width 194 height 376
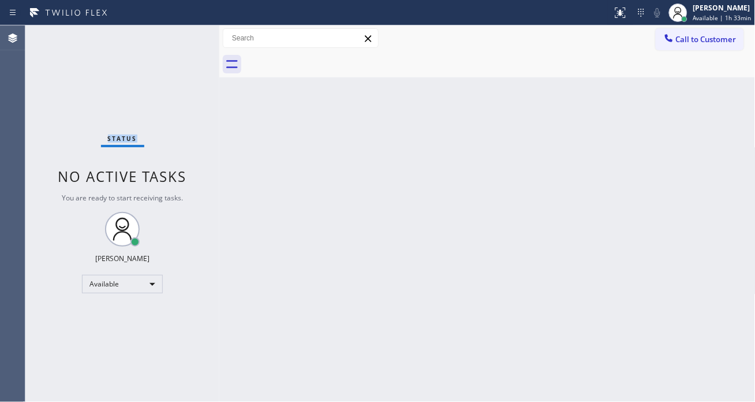
click at [181, 40] on div "Status No active tasks You are ready to start receiving tasks. Esmael Jarina Av…" at bounding box center [122, 213] width 194 height 376
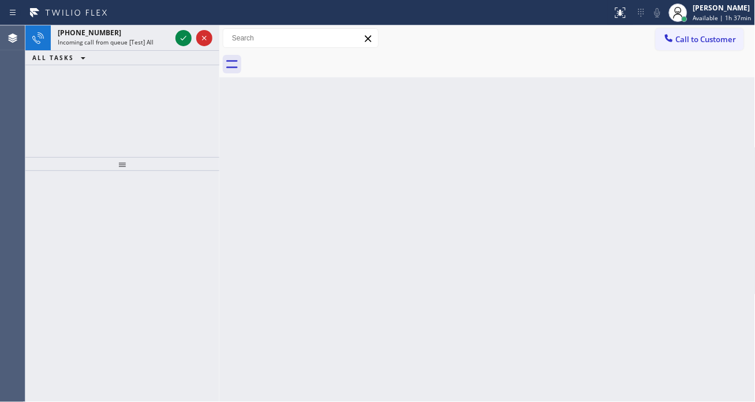
click at [181, 40] on icon at bounding box center [184, 38] width 14 height 14
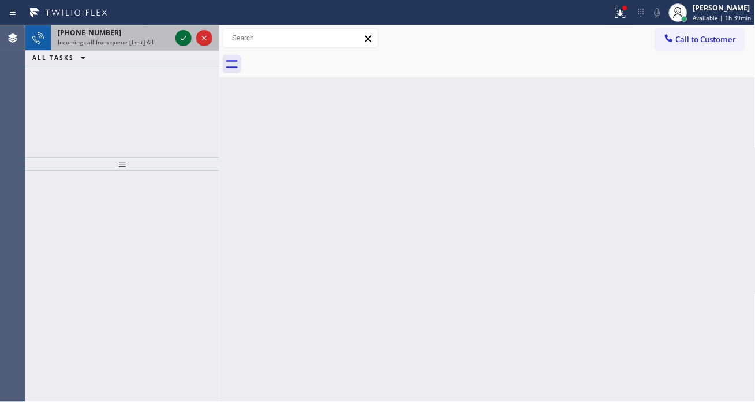
click at [181, 40] on icon at bounding box center [184, 38] width 14 height 14
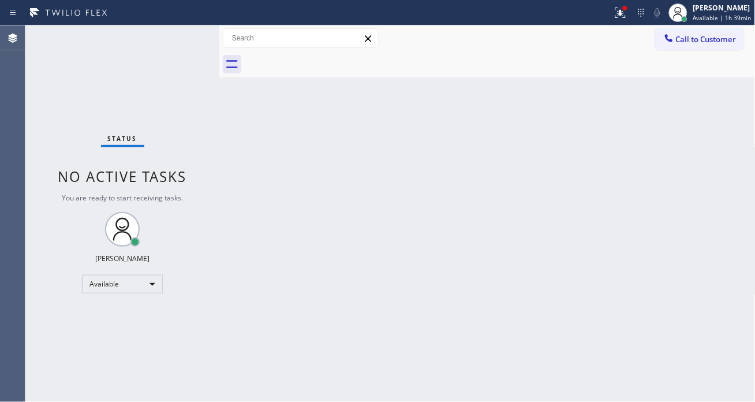
click at [181, 40] on div "Status No active tasks You are ready to start receiving tasks. Esmael Jarina Av…" at bounding box center [122, 213] width 194 height 376
click at [626, 16] on icon at bounding box center [620, 13] width 14 height 14
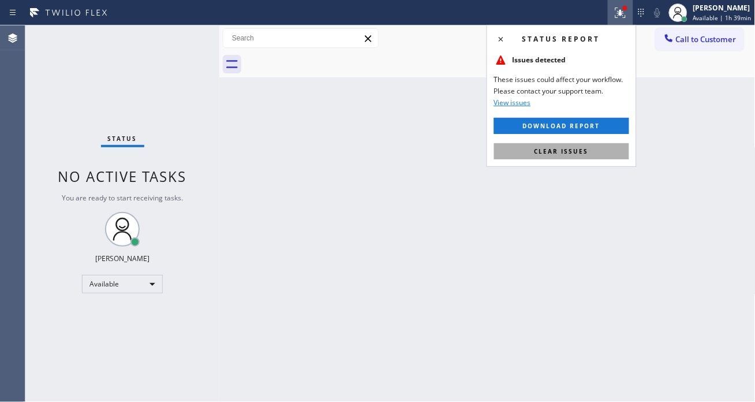
click at [609, 154] on button "Clear issues" at bounding box center [561, 151] width 135 height 16
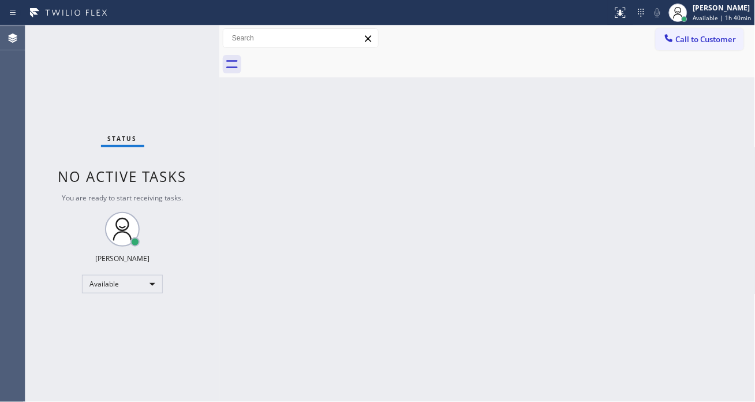
click at [147, 40] on div "Status No active tasks You are ready to start receiving tasks. Esmael Jarina Av…" at bounding box center [122, 213] width 194 height 376
click at [705, 123] on div "Back to Dashboard Change Sender ID Customers Technicians Select a contact Outbo…" at bounding box center [487, 213] width 536 height 376
click at [157, 47] on div "Status No active tasks You are ready to start receiving tasks. Esmael Jarina Av…" at bounding box center [122, 213] width 194 height 376
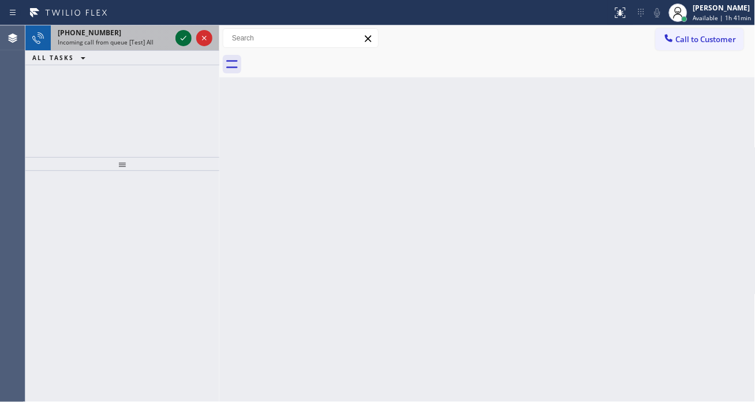
click at [182, 40] on icon at bounding box center [184, 38] width 14 height 14
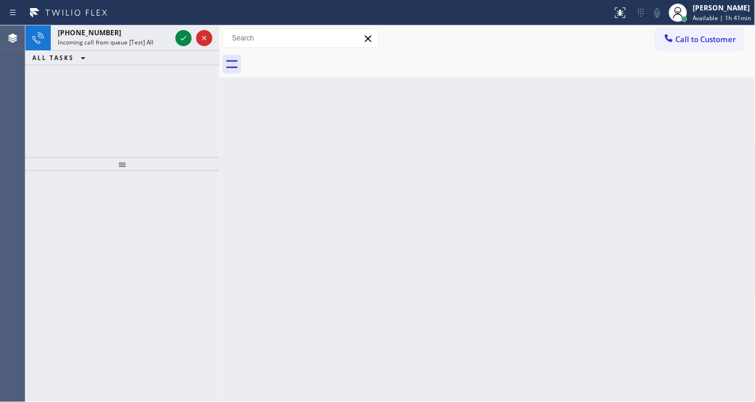
click at [182, 40] on icon at bounding box center [184, 38] width 14 height 14
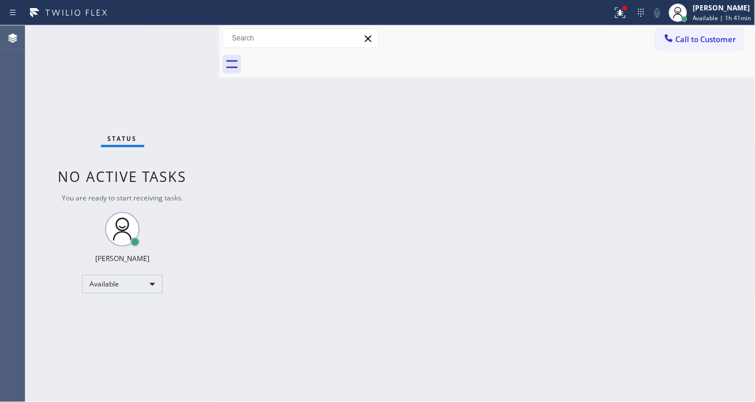
click at [182, 40] on div "Status No active tasks You are ready to start receiving tasks. Esmael Jarina Av…" at bounding box center [122, 213] width 194 height 376
drag, startPoint x: 182, startPoint y: 40, endPoint x: 180, endPoint y: 27, distance: 13.5
click at [180, 27] on div "Status No active tasks You are ready to start receiving tasks. Esmael Jarina Av…" at bounding box center [122, 213] width 194 height 376
click at [185, 33] on div "Status No active tasks You are ready to start receiving tasks. Esmael Jarina Av…" at bounding box center [122, 213] width 194 height 376
click at [173, 31] on div "Status No active tasks You are ready to start receiving tasks. Esmael Jarina Av…" at bounding box center [122, 213] width 194 height 376
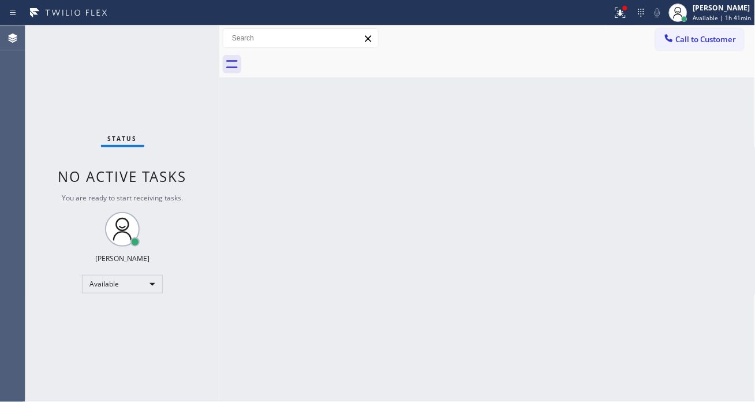
click at [173, 31] on div "Status No active tasks You are ready to start receiving tasks. Esmael Jarina Av…" at bounding box center [122, 213] width 194 height 376
click at [172, 33] on div "Status No active tasks You are ready to start receiving tasks. Esmael Jarina Av…" at bounding box center [122, 213] width 194 height 376
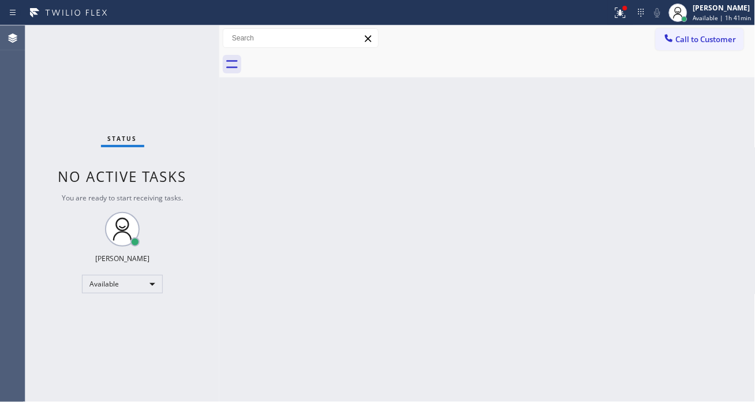
click at [172, 33] on div "Status No active tasks You are ready to start receiving tasks. Esmael Jarina Av…" at bounding box center [122, 213] width 194 height 376
click at [183, 37] on div "Status No active tasks You are ready to start receiving tasks. Esmael Jarina Av…" at bounding box center [122, 213] width 194 height 376
click at [182, 30] on div "Status No active tasks You are ready to start receiving tasks. Esmael Jarina Av…" at bounding box center [122, 213] width 194 height 376
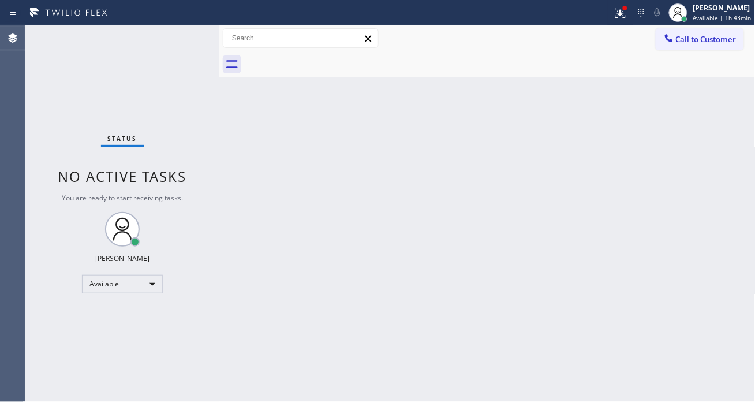
click at [181, 31] on div "Status No active tasks You are ready to start receiving tasks. Esmael Jarina Av…" at bounding box center [122, 213] width 194 height 376
click at [180, 31] on div "Status No active tasks You are ready to start receiving tasks. Esmael Jarina Av…" at bounding box center [122, 213] width 194 height 376
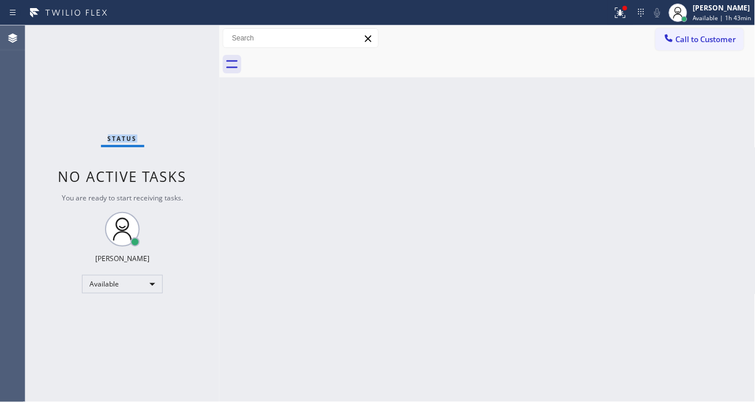
click at [180, 31] on div "Status No active tasks You are ready to start receiving tasks. Esmael Jarina Av…" at bounding box center [122, 213] width 194 height 376
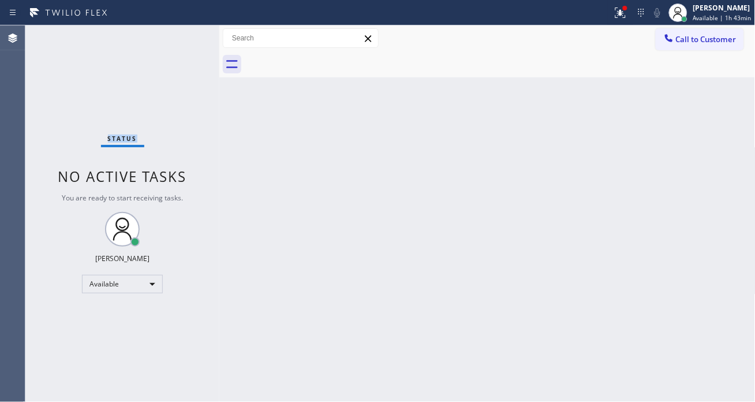
click at [180, 31] on div "Status No active tasks You are ready to start receiving tasks. Esmael Jarina Av…" at bounding box center [122, 213] width 194 height 376
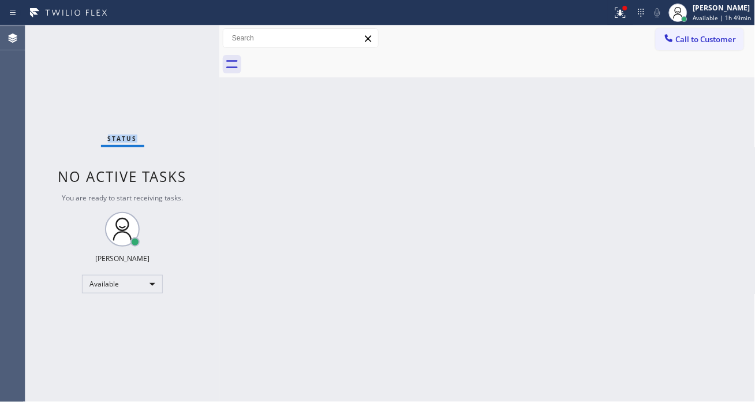
click at [117, 54] on div "Status No active tasks You are ready to start receiving tasks. Esmael Jarina Av…" at bounding box center [122, 213] width 194 height 376
click at [166, 33] on div "Status No active tasks You are ready to start receiving tasks. Esmael Jarina Av…" at bounding box center [122, 213] width 194 height 376
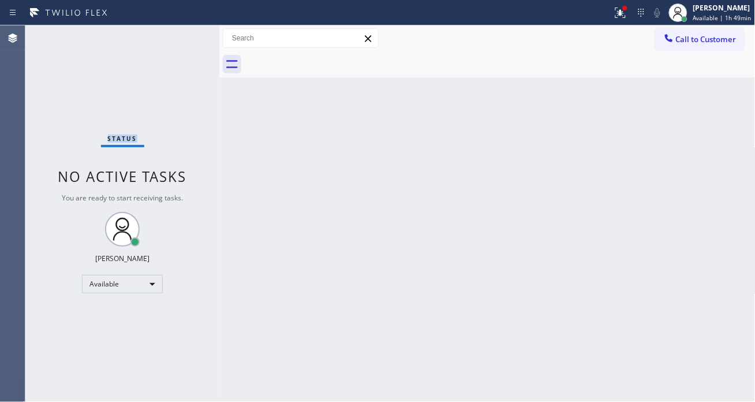
click at [166, 33] on div "Status No active tasks You are ready to start receiving tasks. Esmael Jarina Av…" at bounding box center [122, 213] width 194 height 376
click at [171, 29] on div "Status No active tasks You are ready to start receiving tasks. Esmael Jarina Av…" at bounding box center [122, 213] width 194 height 376
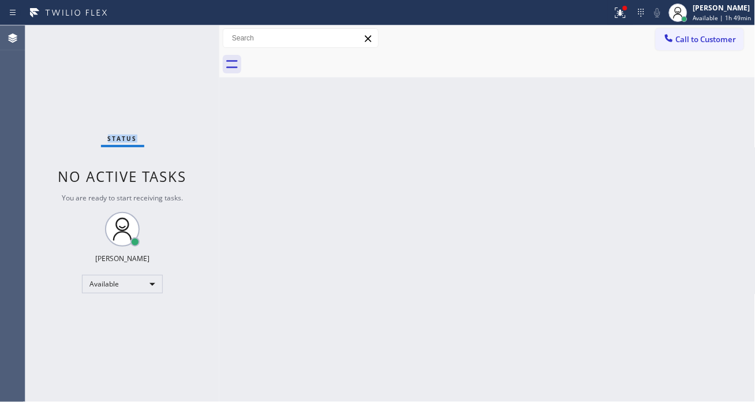
click at [171, 48] on div "Status No active tasks You are ready to start receiving tasks. Esmael Jarina Av…" at bounding box center [122, 213] width 194 height 376
click at [181, 39] on div "Status No active tasks You are ready to start receiving tasks. Esmael Jarina Av…" at bounding box center [122, 213] width 194 height 376
click at [701, 6] on div "Esmael Jarina" at bounding box center [722, 8] width 58 height 10
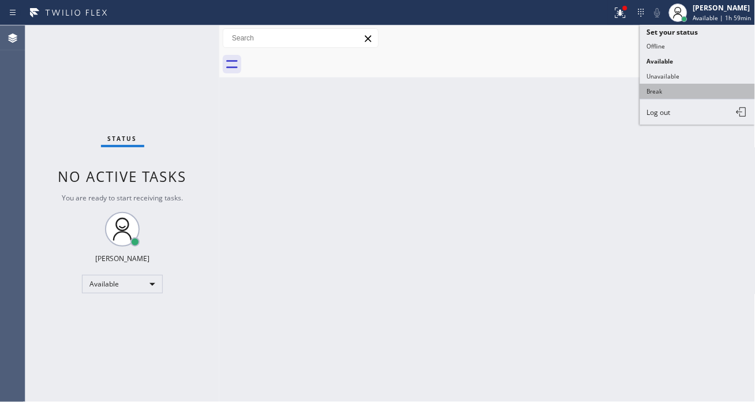
click at [684, 92] on button "Break" at bounding box center [697, 91] width 115 height 15
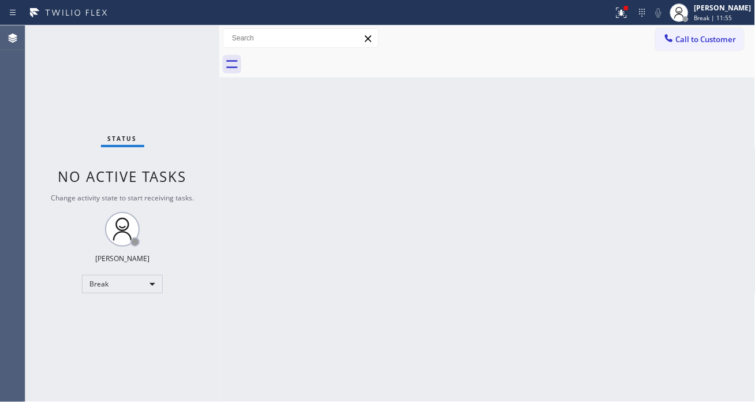
click at [736, 106] on div "Back to Dashboard Change Sender ID Customers Technicians Select a contact Outbo…" at bounding box center [487, 213] width 536 height 376
click at [626, 8] on icon at bounding box center [622, 13] width 14 height 14
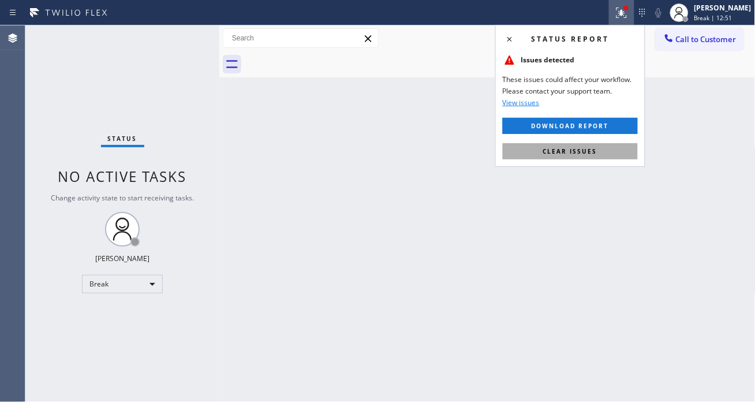
click at [618, 149] on button "Clear issues" at bounding box center [570, 151] width 135 height 16
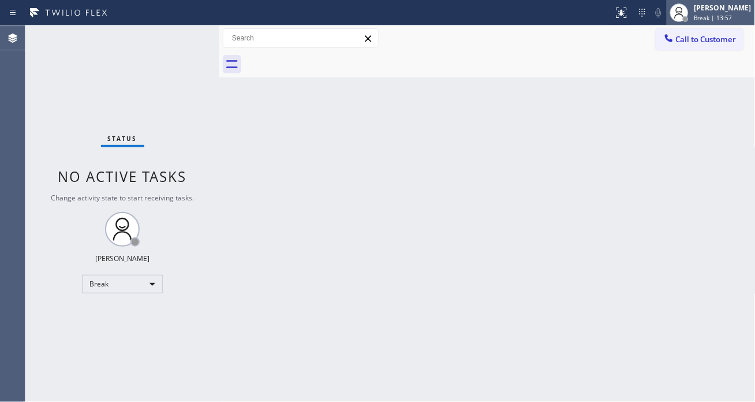
click at [706, 8] on div "Esmael Jarina" at bounding box center [722, 8] width 57 height 10
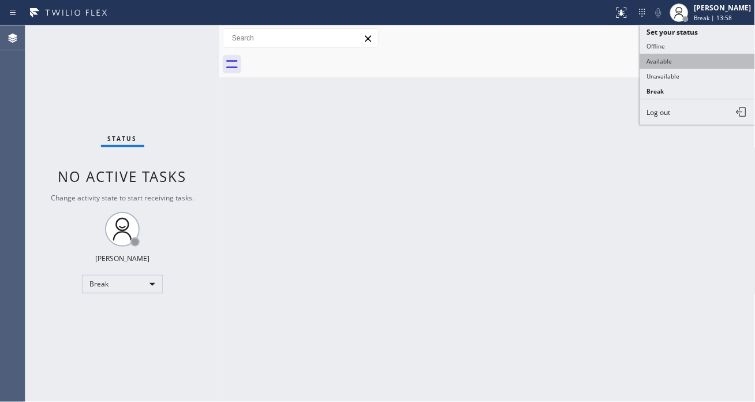
click at [691, 59] on button "Available" at bounding box center [697, 61] width 115 height 15
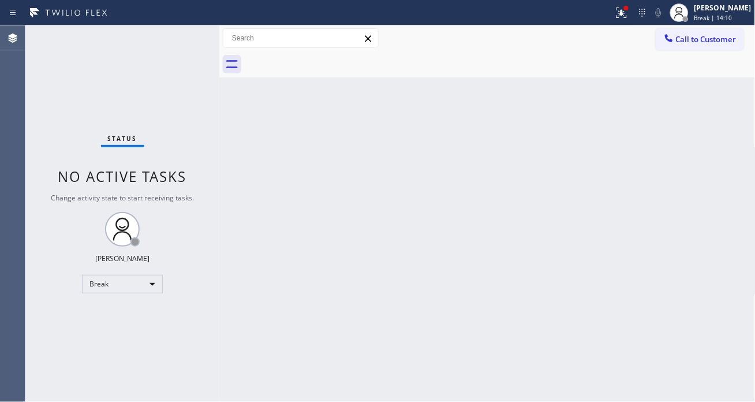
click at [691, 97] on div "Back to Dashboard Change Sender ID Customers Technicians Select a contact Outbo…" at bounding box center [487, 213] width 536 height 376
click at [688, 21] on div at bounding box center [679, 12] width 18 height 18
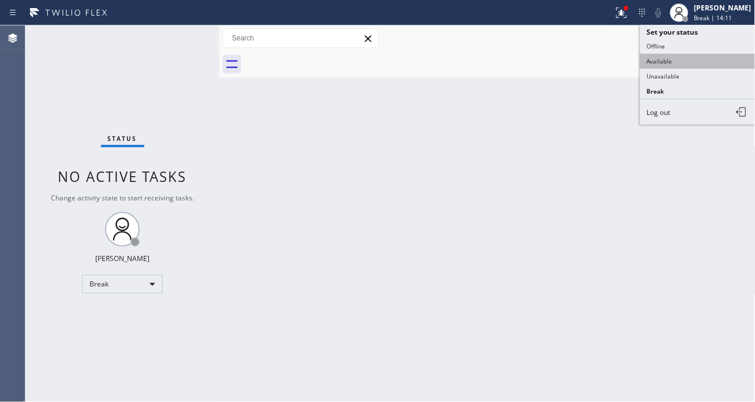
click at [696, 56] on button "Available" at bounding box center [697, 61] width 115 height 15
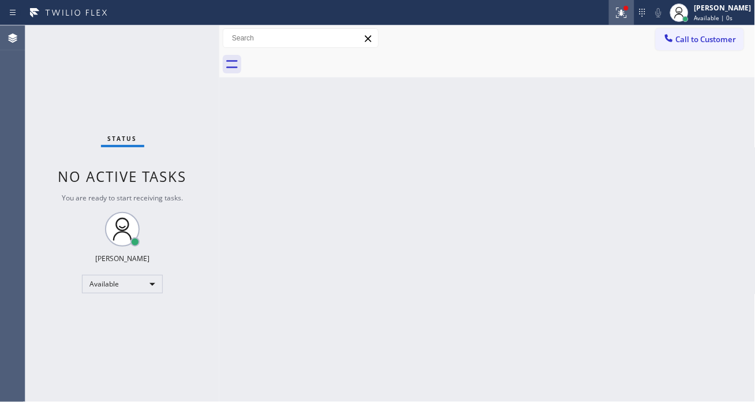
click at [628, 18] on icon at bounding box center [622, 13] width 14 height 14
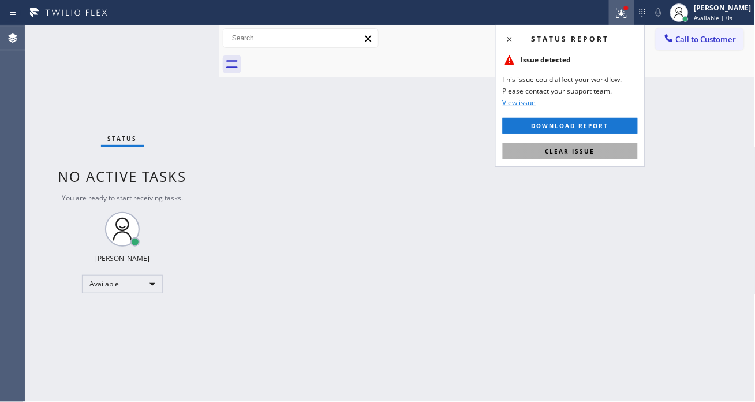
click at [606, 147] on button "Clear issue" at bounding box center [570, 151] width 135 height 16
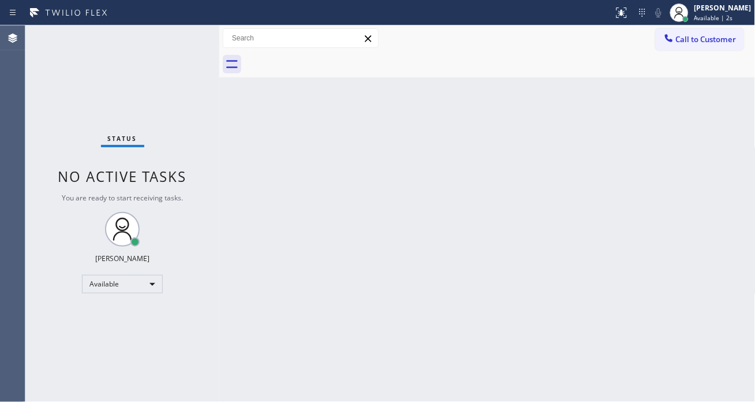
click at [162, 39] on div "Status No active tasks You are ready to start receiving tasks. Esmael Jarina Av…" at bounding box center [122, 213] width 194 height 376
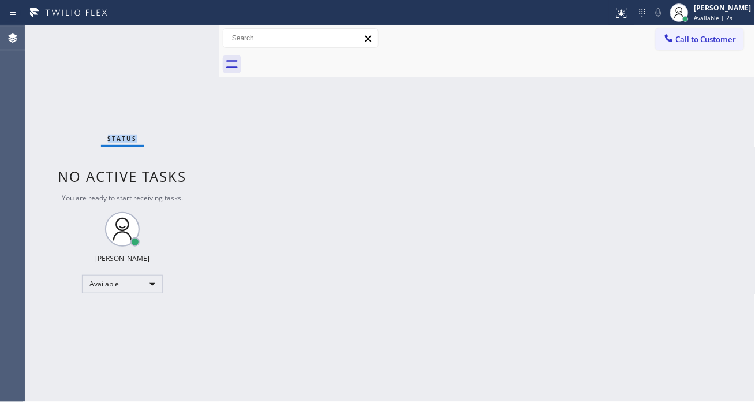
click at [162, 39] on div "Status No active tasks You are ready to start receiving tasks. Esmael Jarina Av…" at bounding box center [122, 213] width 194 height 376
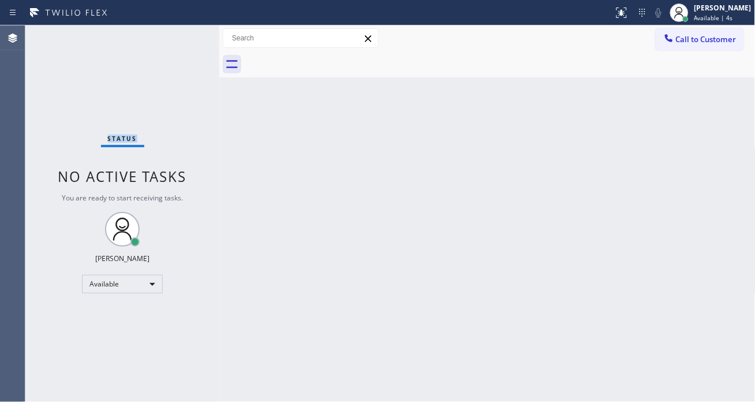
click at [164, 39] on div "Status No active tasks You are ready to start receiving tasks. Esmael Jarina Av…" at bounding box center [122, 213] width 194 height 376
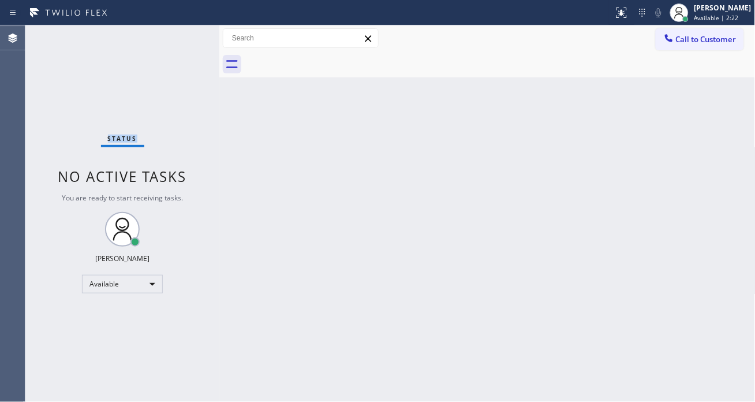
click at [164, 39] on div "Status No active tasks You are ready to start receiving tasks. Esmael Jarina Av…" at bounding box center [122, 213] width 194 height 376
click at [170, 38] on div "Status No active tasks You are ready to start receiving tasks. Esmael Jarina Av…" at bounding box center [122, 213] width 194 height 376
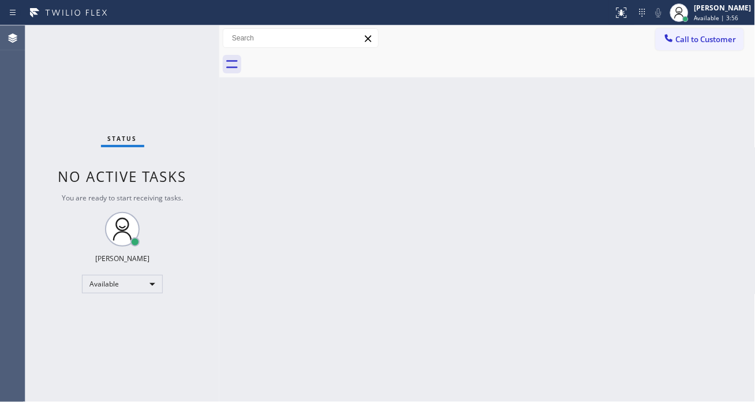
click at [170, 38] on div "Status No active tasks You are ready to start receiving tasks. Esmael Jarina Av…" at bounding box center [122, 213] width 194 height 376
click at [695, 140] on div "Back to Dashboard Change Sender ID Customers Technicians Select a contact Outbo…" at bounding box center [487, 213] width 536 height 376
click at [175, 31] on div "Status No active tasks You are ready to start receiving tasks. Esmael Jarina Av…" at bounding box center [122, 213] width 194 height 376
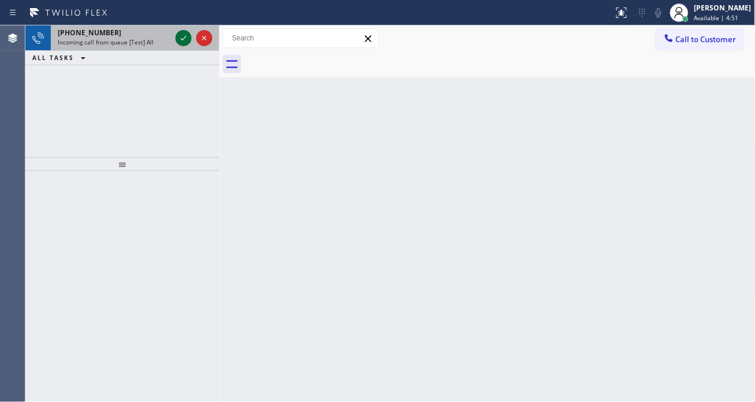
click at [186, 42] on icon at bounding box center [184, 38] width 14 height 14
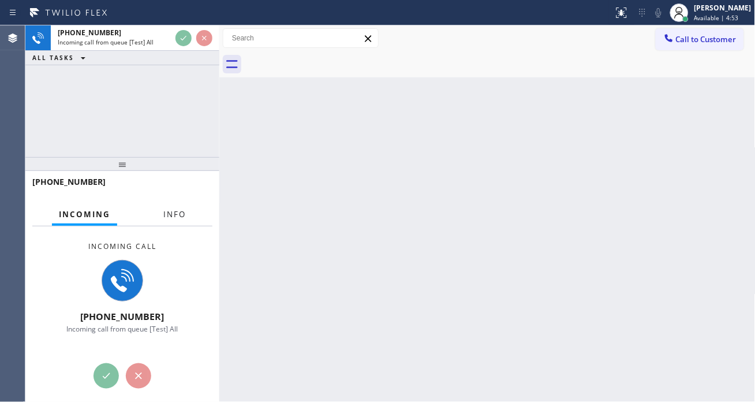
click at [172, 214] on span "Info" at bounding box center [174, 214] width 23 height 10
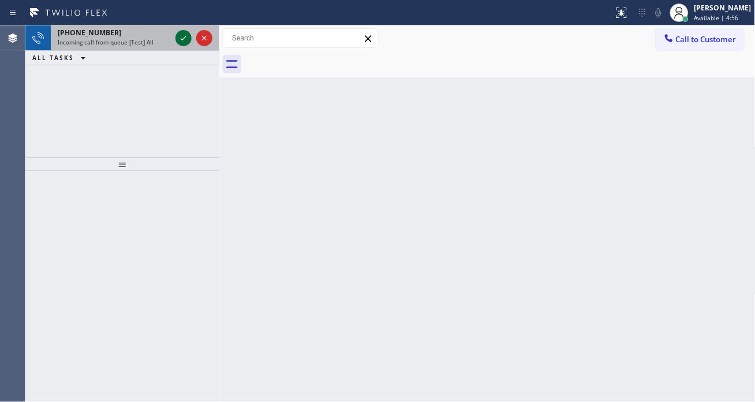
click at [182, 36] on icon at bounding box center [184, 38] width 14 height 14
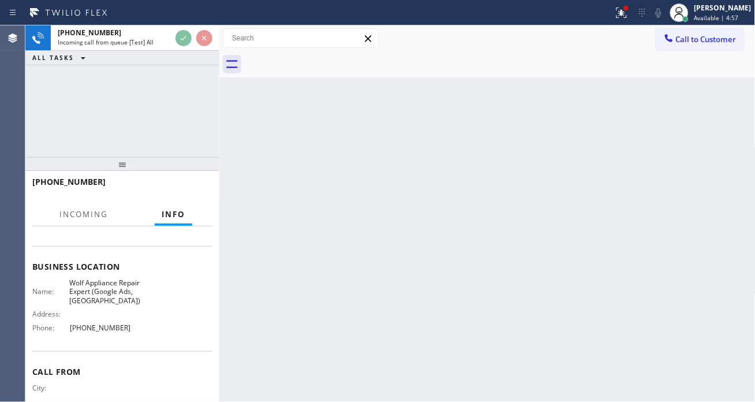
scroll to position [128, 0]
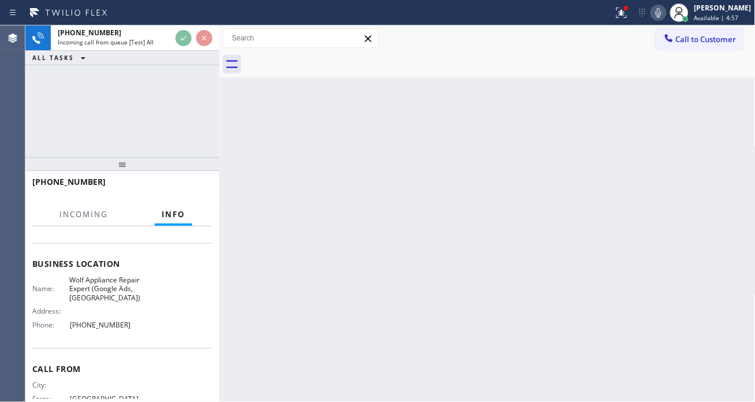
click at [116, 302] on span "Wolf Appliance Repair Expert (Google Ads, Dallas)" at bounding box center [104, 288] width 71 height 27
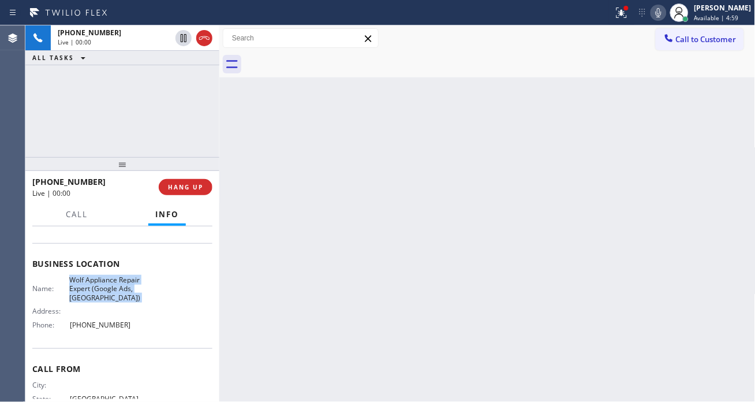
click at [116, 302] on span "Wolf Appliance Repair Expert (Google Ads, Dallas)" at bounding box center [104, 288] width 71 height 27
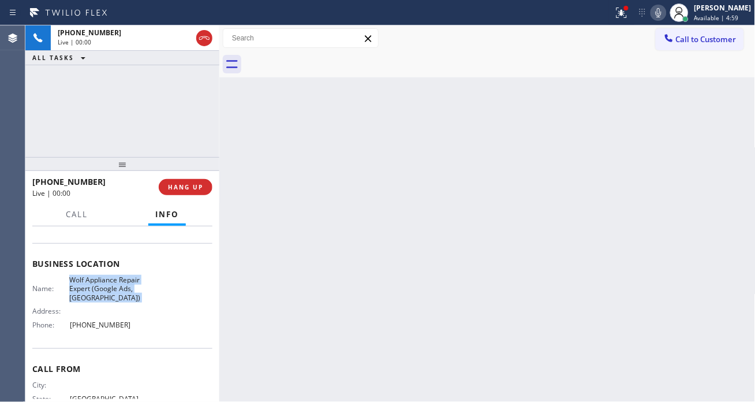
click at [116, 302] on span "Wolf Appliance Repair Expert (Google Ads, Dallas)" at bounding box center [104, 288] width 71 height 27
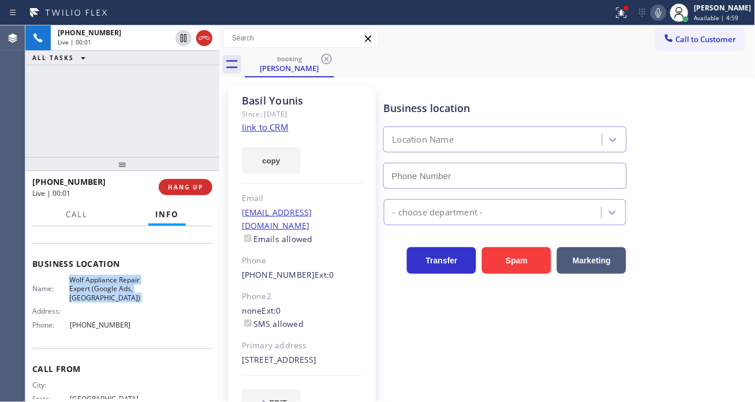
click at [116, 302] on span "Wolf Appliance Repair Expert (Google Ads, Dallas)" at bounding box center [104, 288] width 71 height 27
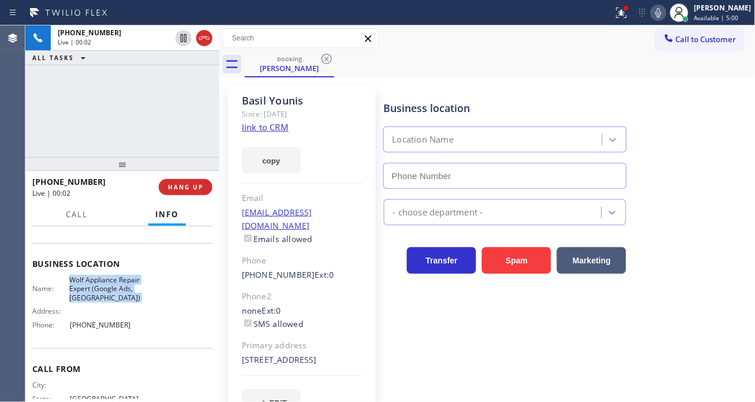
click at [116, 302] on span "Wolf Appliance Repair Expert (Google Ads, Dallas)" at bounding box center [104, 288] width 71 height 27
click at [267, 128] on link "link to CRM" at bounding box center [265, 127] width 47 height 12
type input "(469) 218-2803"
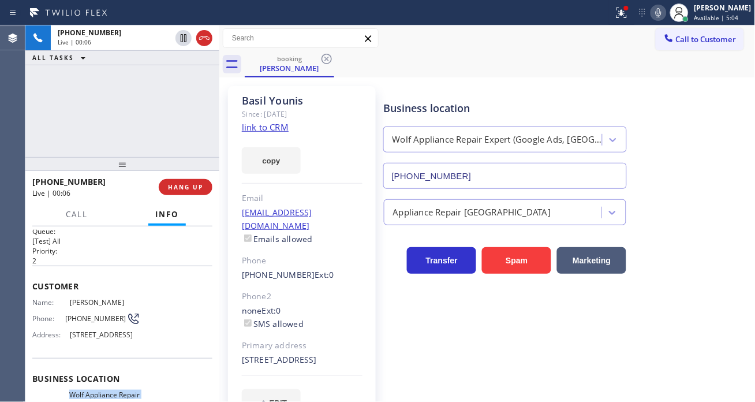
scroll to position [0, 0]
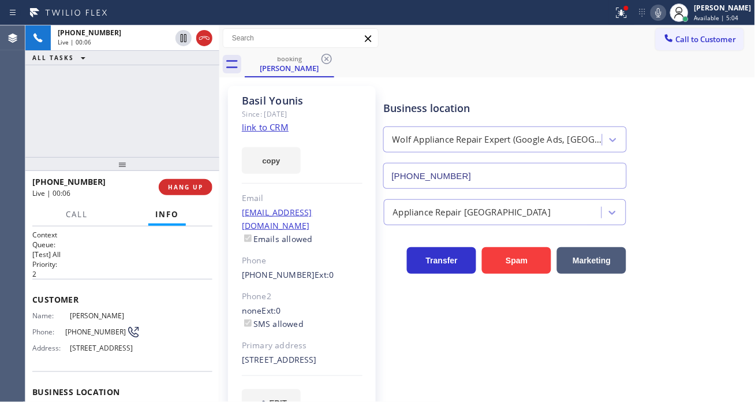
click at [82, 333] on span "(469) 503-3954" at bounding box center [95, 331] width 61 height 9
copy div "(469) 503-3954"
drag, startPoint x: 511, startPoint y: 66, endPoint x: 500, endPoint y: 72, distance: 12.4
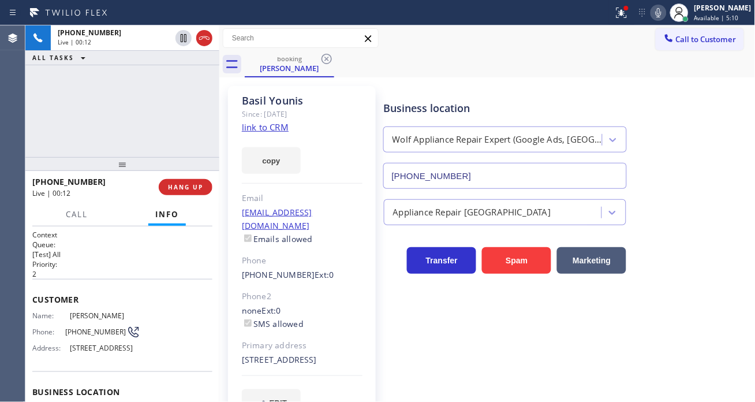
click at [511, 66] on div "booking Basil Younis" at bounding box center [500, 64] width 511 height 26
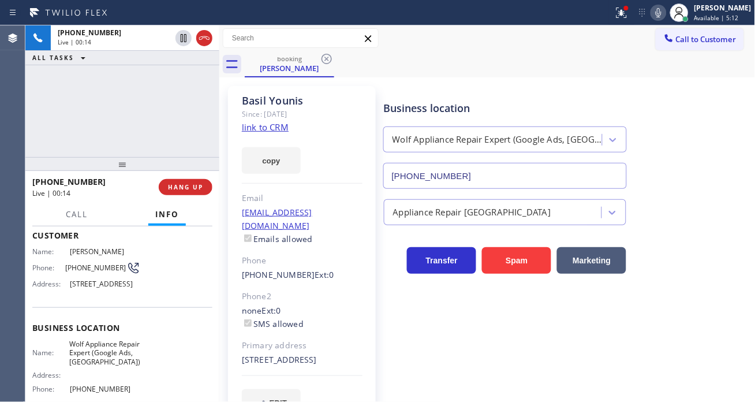
click at [95, 364] on span "Wolf Appliance Repair Expert (Google Ads, Dallas)" at bounding box center [104, 352] width 71 height 27
copy span "Wolf Appliance Repair Expert (Google Ads, Dallas)"
click at [114, 124] on div "+14695033954 Live | 00:20 ALL TASKS ALL TASKS ACTIVE TASKS TASKS IN WRAP UP" at bounding box center [122, 91] width 194 height 132
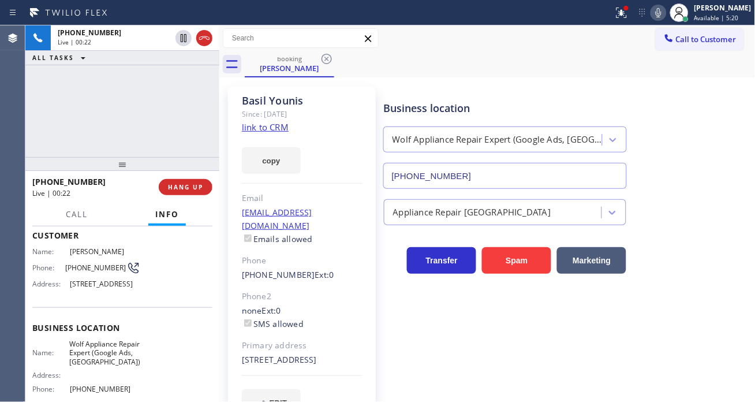
click at [452, 70] on div "booking Basil Younis" at bounding box center [500, 64] width 511 height 26
click at [628, 16] on icon at bounding box center [622, 13] width 14 height 14
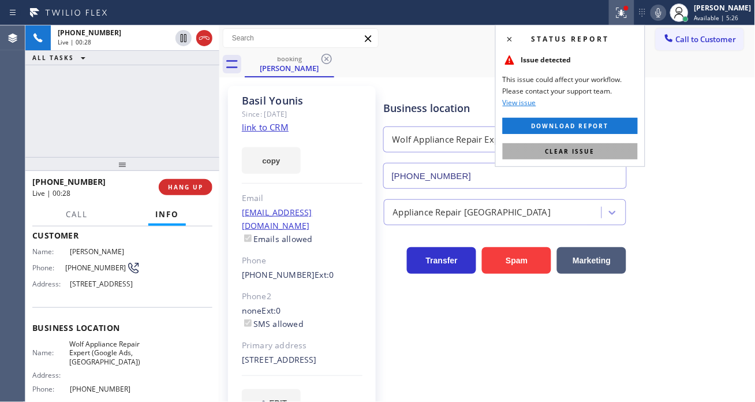
click at [615, 154] on button "Clear issue" at bounding box center [570, 151] width 135 height 16
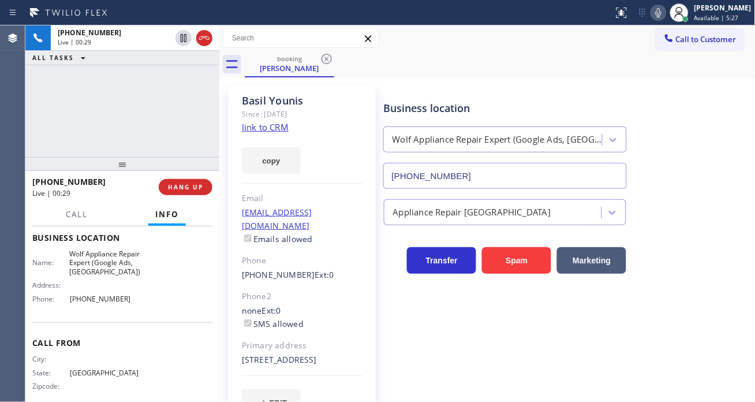
scroll to position [181, 0]
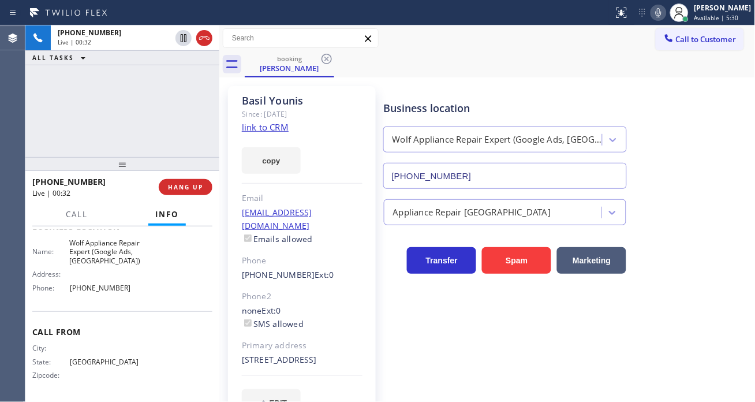
click at [79, 111] on div "+14695033954 Live | 00:32 ALL TASKS ALL TASKS ACTIVE TASKS TASKS IN WRAP UP" at bounding box center [122, 91] width 194 height 132
click at [135, 107] on div "+14695033954 Live | 00:35 ALL TASKS ALL TASKS ACTIVE TASKS TASKS IN WRAP UP" at bounding box center [122, 91] width 194 height 132
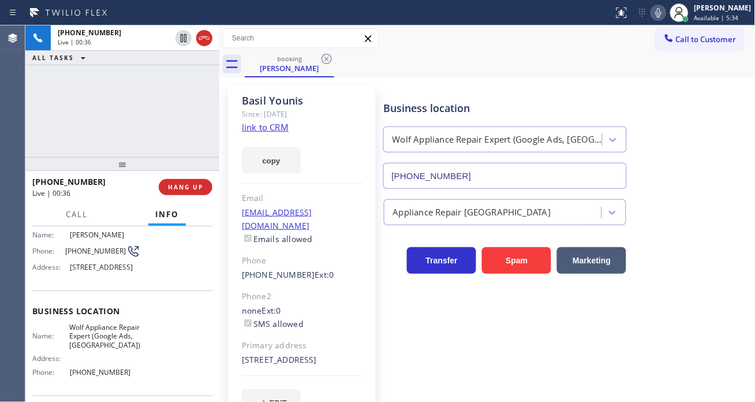
scroll to position [53, 0]
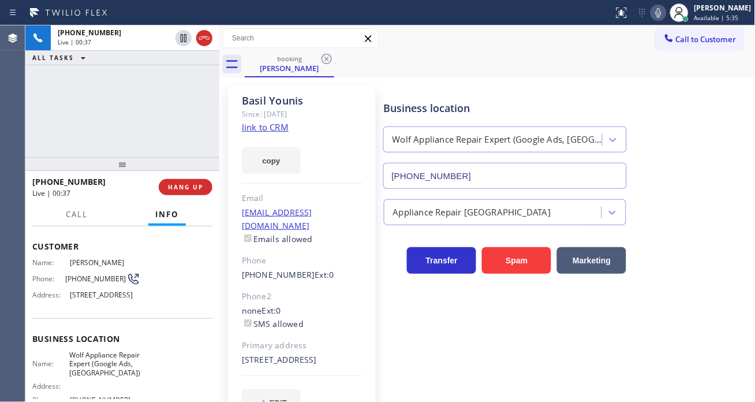
click at [87, 299] on span "3104 Callander, The Colony, TX 75056, USA" at bounding box center [105, 294] width 70 height 9
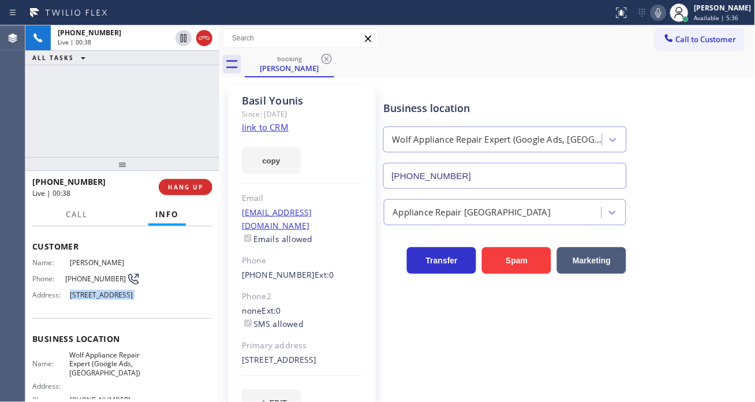
click at [87, 299] on span "3104 Callander, The Colony, TX 75056, USA" at bounding box center [105, 294] width 70 height 9
click at [114, 127] on div "+14695033954 Live | 00:39 ALL TASKS ALL TASKS ACTIVE TASKS TASKS IN WRAP UP" at bounding box center [122, 91] width 194 height 132
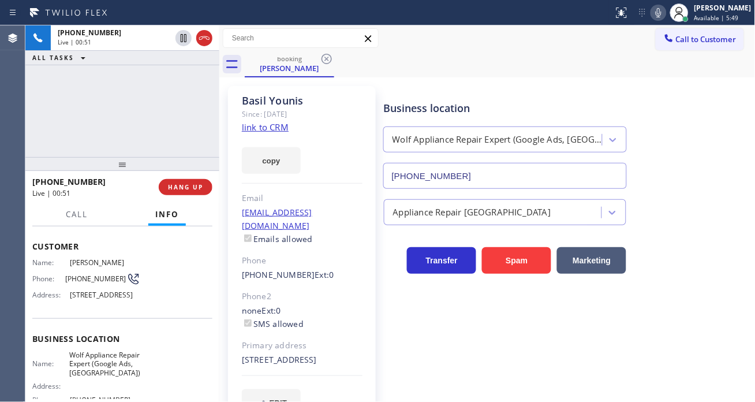
click at [84, 76] on div "+14695033954 Live | 00:51 ALL TASKS ALL TASKS ACTIVE TASKS TASKS IN WRAP UP" at bounding box center [122, 91] width 194 height 132
click at [118, 113] on div "+14695033954 Live | 01:02 ALL TASKS ALL TASKS ACTIVE TASKS TASKS IN WRAP UP" at bounding box center [122, 91] width 194 height 132
click at [509, 62] on div "booking Basil Younis" at bounding box center [500, 64] width 511 height 26
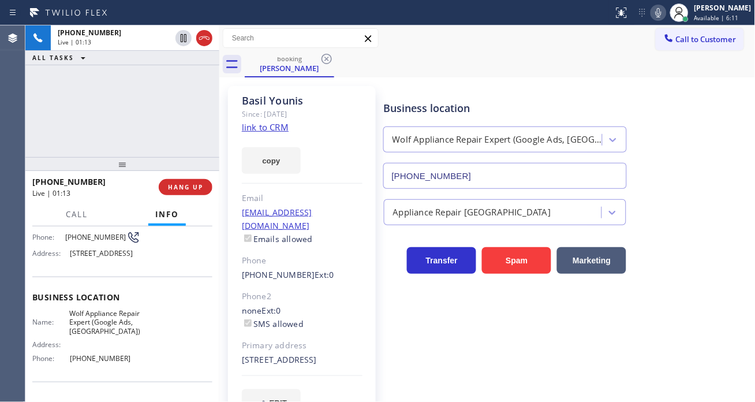
scroll to position [117, 0]
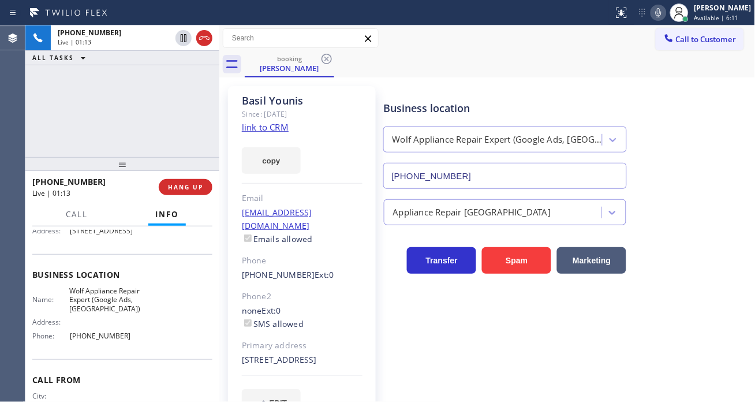
click at [93, 340] on span "(469) 218-2803" at bounding box center [105, 335] width 70 height 9
copy span "(469) 218-2803"
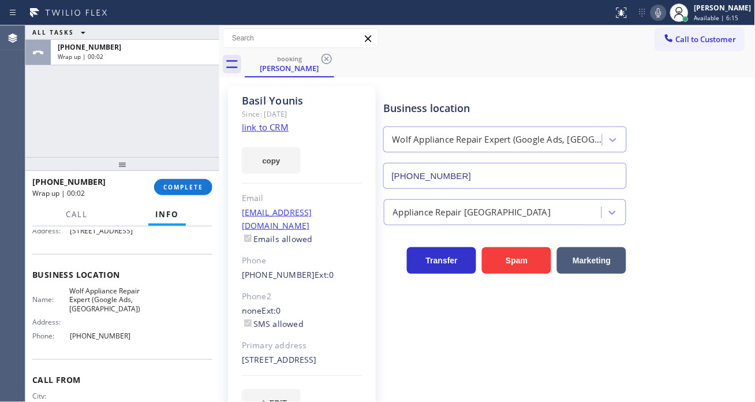
click at [189, 82] on div "ALL TASKS ALL TASKS ACTIVE TASKS TASKS IN WRAP UP +14695033954 Wrap up | 00:02" at bounding box center [122, 91] width 194 height 132
click at [189, 193] on button "COMPLETE" at bounding box center [183, 187] width 58 height 16
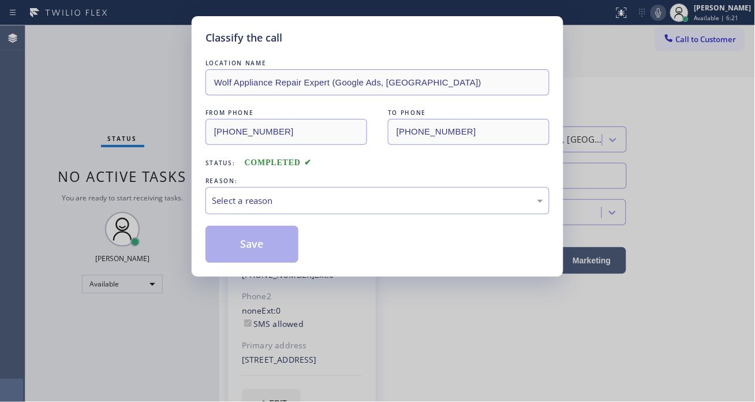
click at [190, 188] on div "Classify the call LOCATION NAME Wolf Appliance Repair Expert (Google Ads, Dalla…" at bounding box center [377, 201] width 755 height 402
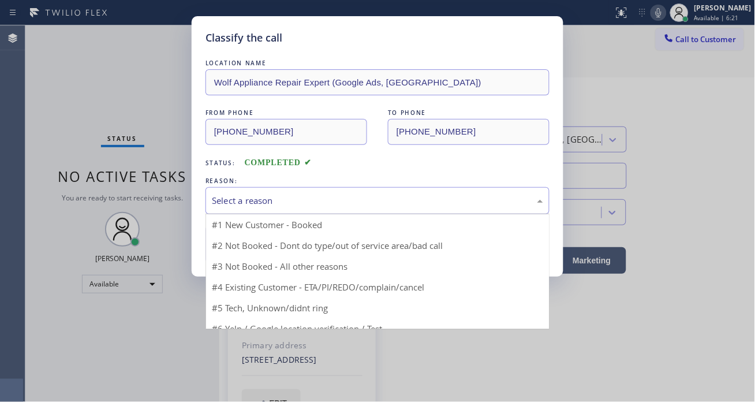
click at [249, 196] on div "Select a reason" at bounding box center [377, 200] width 331 height 13
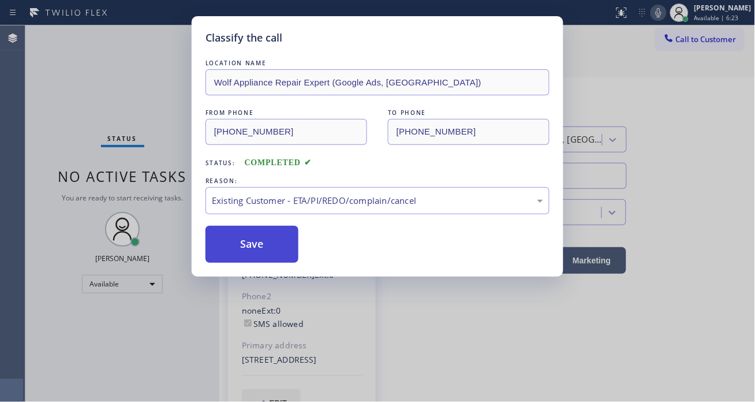
click at [279, 248] on button "Save" at bounding box center [251, 244] width 93 height 37
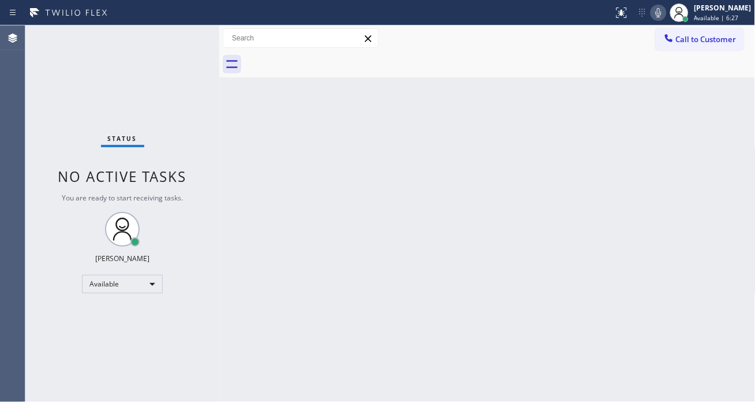
click at [156, 70] on div "Status No active tasks You are ready to start receiving tasks. Esmael Jarina Av…" at bounding box center [122, 213] width 194 height 376
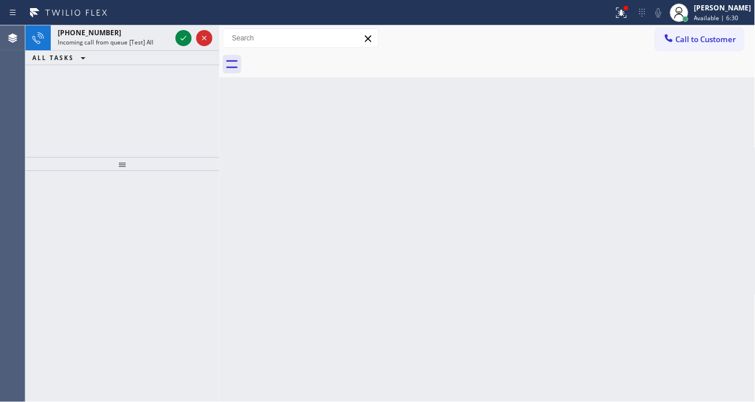
click at [159, 68] on div "+13474581835 Incoming call from queue [Test] All ALL TASKS ALL TASKS ACTIVE TAS…" at bounding box center [122, 91] width 194 height 132
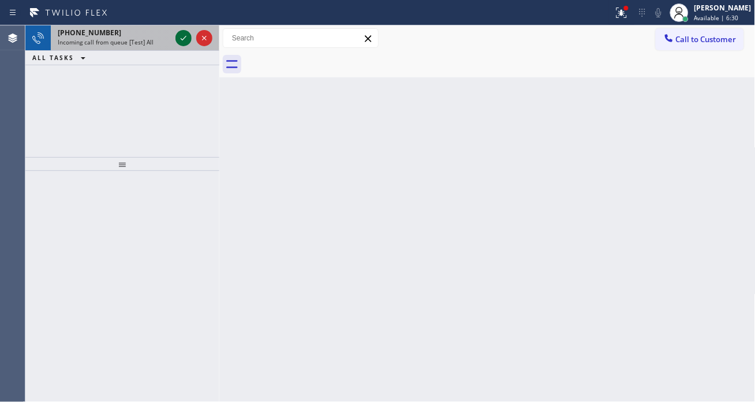
click at [183, 39] on icon at bounding box center [184, 38] width 14 height 14
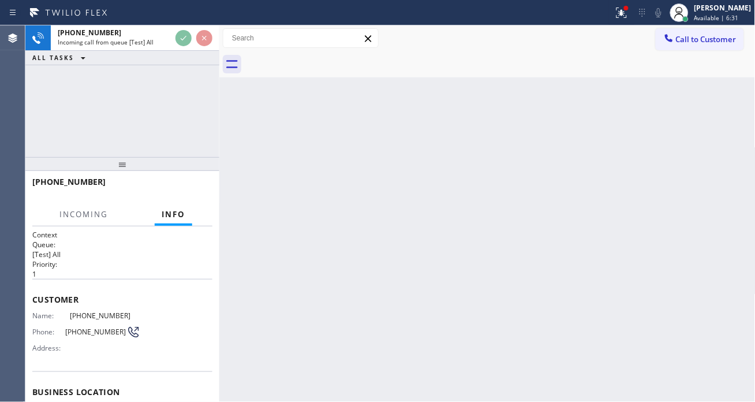
scroll to position [64, 0]
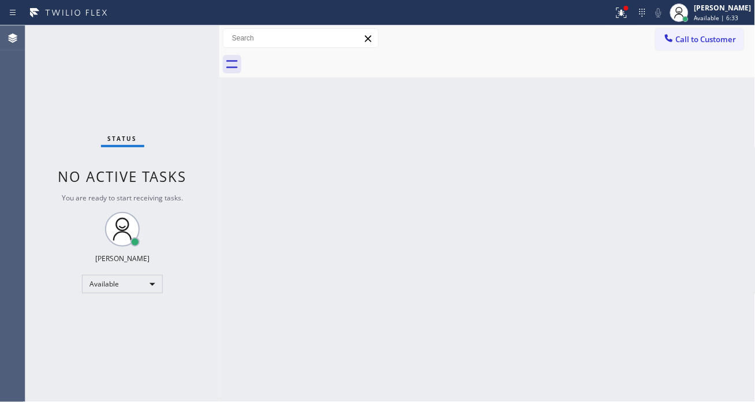
click at [88, 349] on div "Status No active tasks You are ready to start receiving tasks. Esmael Jarina Av…" at bounding box center [122, 213] width 194 height 376
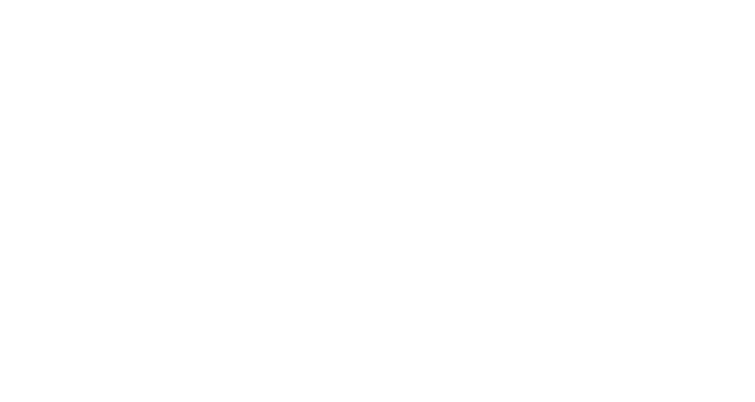
click at [693, 185] on div at bounding box center [377, 201] width 755 height 402
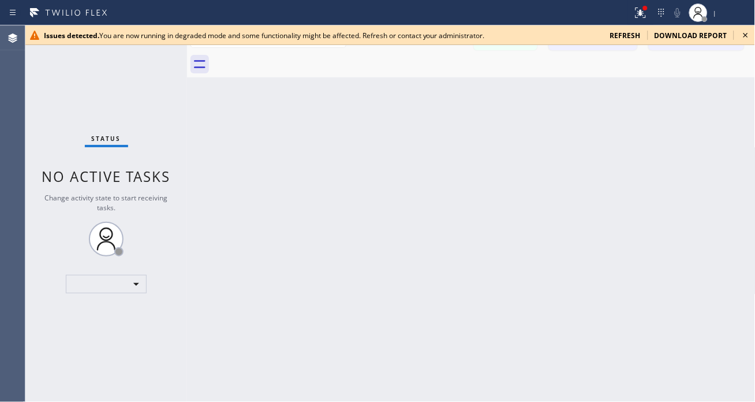
click at [713, 145] on div "Back to Dashboard Change Sender ID Customers Technicians Select a contact Outbo…" at bounding box center [471, 213] width 568 height 376
click at [742, 37] on icon at bounding box center [746, 35] width 14 height 14
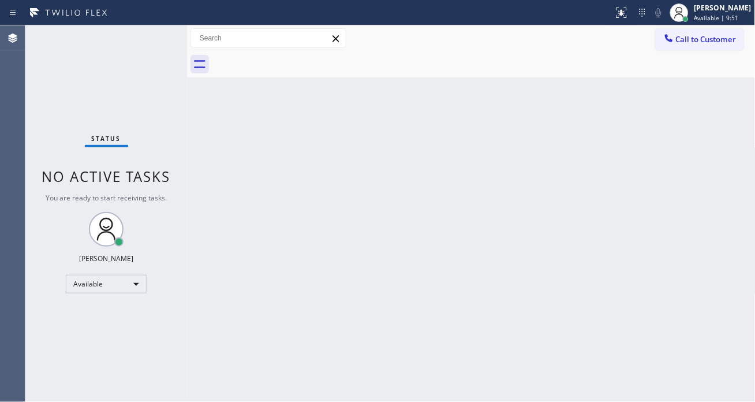
click at [95, 61] on div "Status No active tasks You are ready to start receiving tasks. [PERSON_NAME]" at bounding box center [106, 213] width 162 height 376
click at [157, 35] on div "Status No active tasks You are ready to start receiving tasks. [PERSON_NAME]" at bounding box center [106, 213] width 162 height 376
click at [140, 41] on div "Status No active tasks You are ready to start receiving tasks. [PERSON_NAME]" at bounding box center [106, 213] width 162 height 376
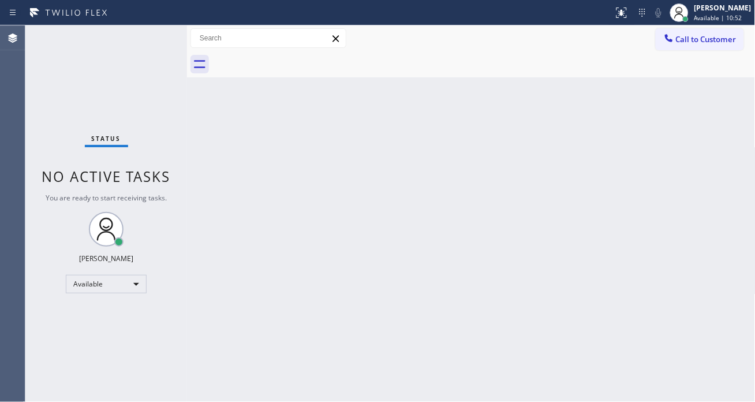
click at [140, 41] on div "Status No active tasks You are ready to start receiving tasks. [PERSON_NAME]" at bounding box center [106, 213] width 162 height 376
click at [152, 44] on div "Status No active tasks You are ready to start receiving tasks. [PERSON_NAME]" at bounding box center [106, 213] width 162 height 376
click at [722, 114] on div "Back to Dashboard Change Sender ID Customers Technicians Select a contact Outbo…" at bounding box center [471, 213] width 568 height 376
click at [154, 33] on div "Status No active tasks You are ready to start receiving tasks. [PERSON_NAME]" at bounding box center [106, 213] width 162 height 376
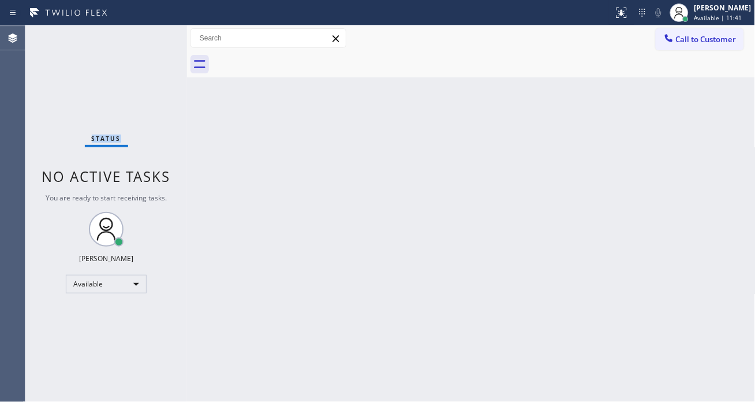
click at [154, 33] on div "Status No active tasks You are ready to start receiving tasks. [PERSON_NAME]" at bounding box center [106, 213] width 162 height 376
click at [154, 33] on div "Status No active tasks You are ready to start receiving tasks. Esmael Jarina Av…" at bounding box center [106, 213] width 162 height 376
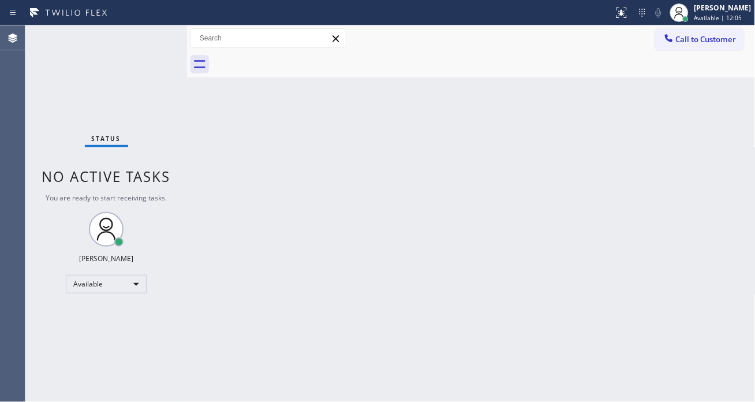
click at [699, 139] on div "Back to Dashboard Change Sender ID Customers Technicians Select a contact Outbo…" at bounding box center [471, 213] width 568 height 376
click at [140, 43] on div "Status No active tasks You are ready to start receiving tasks. Esmael Jarina Av…" at bounding box center [106, 213] width 162 height 376
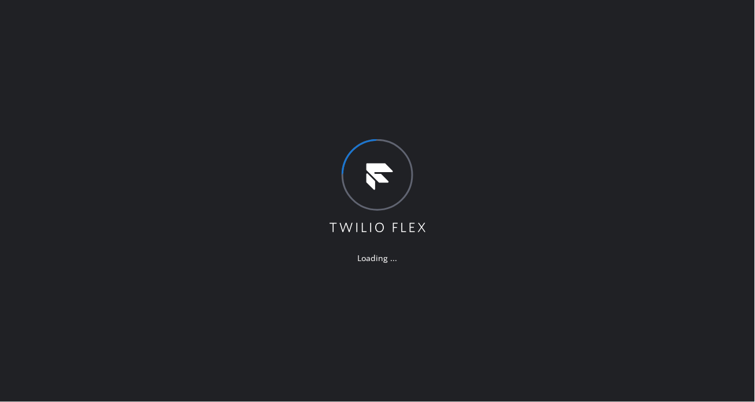
click at [517, 62] on div "Loading ..." at bounding box center [377, 201] width 755 height 402
click at [690, 121] on div "Loading ..." at bounding box center [377, 201] width 755 height 402
click at [693, 145] on div "Loading ..." at bounding box center [377, 201] width 755 height 402
click at [702, 150] on div "Loading ..." at bounding box center [377, 201] width 755 height 402
click at [699, 126] on div "Loading ..." at bounding box center [377, 201] width 755 height 402
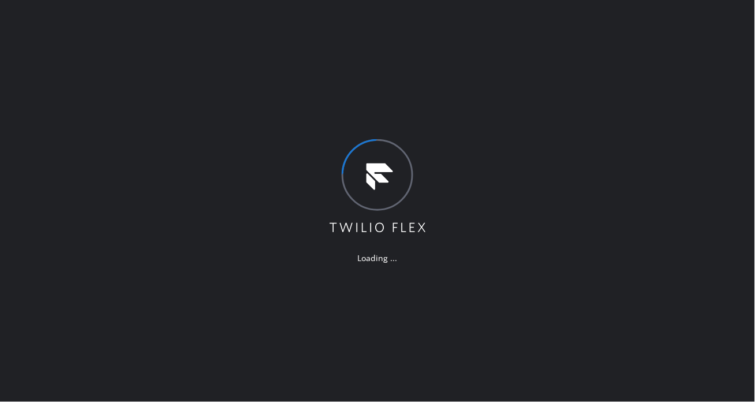
click at [166, 77] on div "Loading ..." at bounding box center [377, 201] width 755 height 402
click at [725, 128] on div "Loading ..." at bounding box center [377, 201] width 755 height 402
drag, startPoint x: 710, startPoint y: 128, endPoint x: 667, endPoint y: 128, distance: 43.9
click at [710, 128] on div "Loading ..." at bounding box center [377, 201] width 755 height 402
click at [697, 139] on div "Loading ..." at bounding box center [377, 201] width 755 height 402
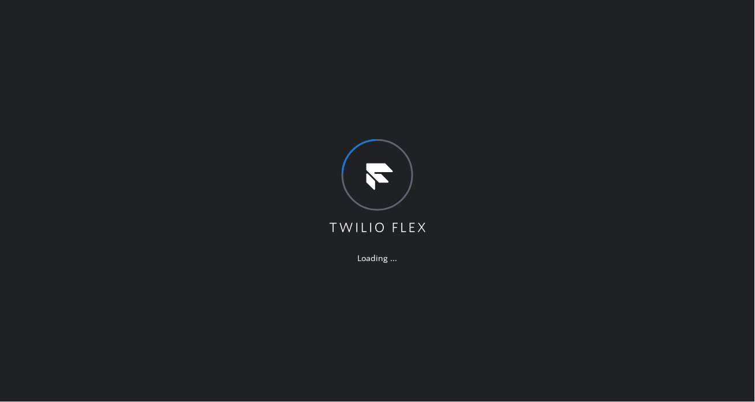
drag, startPoint x: 720, startPoint y: 118, endPoint x: 567, endPoint y: 73, distance: 158.9
click at [720, 118] on div "Loading ..." at bounding box center [377, 201] width 755 height 402
click at [704, 128] on div "Loading ..." at bounding box center [377, 201] width 755 height 402
click at [706, 132] on div "Loading ..." at bounding box center [377, 201] width 755 height 402
click at [694, 212] on div "Loading ..." at bounding box center [377, 201] width 755 height 402
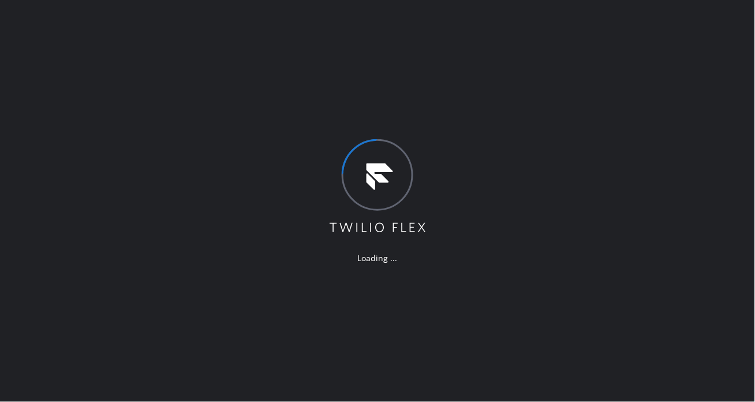
click at [723, 156] on div "Loading ..." at bounding box center [377, 201] width 755 height 402
click at [690, 113] on div "Loading ..." at bounding box center [377, 201] width 755 height 402
click at [702, 128] on div "Loading ..." at bounding box center [377, 201] width 755 height 402
click at [722, 177] on div "Loading ..." at bounding box center [377, 201] width 755 height 402
click at [694, 169] on div "Loading ..." at bounding box center [377, 201] width 755 height 402
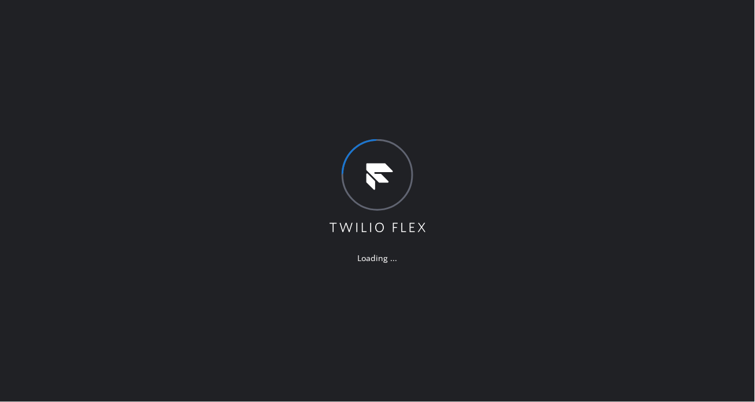
click at [714, 162] on div "Loading ..." at bounding box center [377, 201] width 755 height 402
click at [717, 200] on div "Loading ..." at bounding box center [377, 201] width 755 height 402
click at [688, 95] on div "Loading ..." at bounding box center [377, 201] width 755 height 402
click at [366, 84] on div "Loading ..." at bounding box center [377, 201] width 755 height 402
click at [705, 156] on div "Loading ..." at bounding box center [377, 201] width 755 height 402
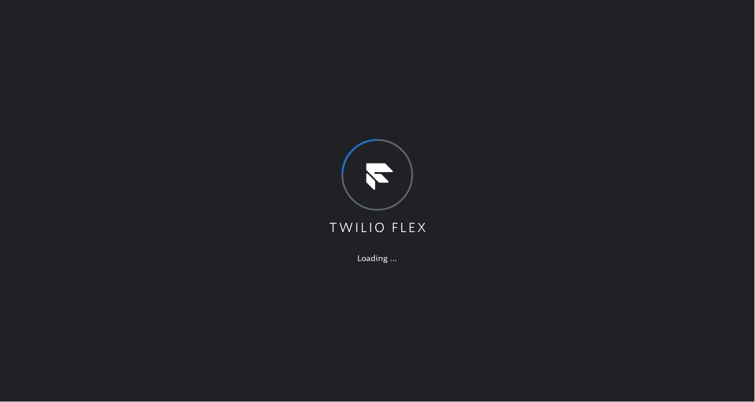
click at [706, 91] on div "Loading ..." at bounding box center [377, 201] width 755 height 402
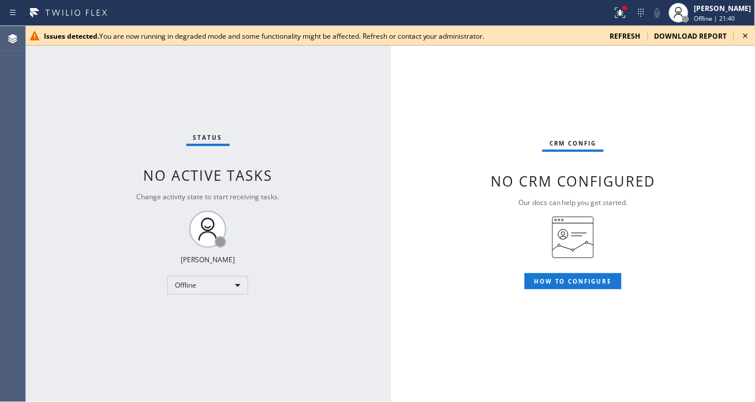
click at [740, 35] on icon at bounding box center [746, 36] width 14 height 14
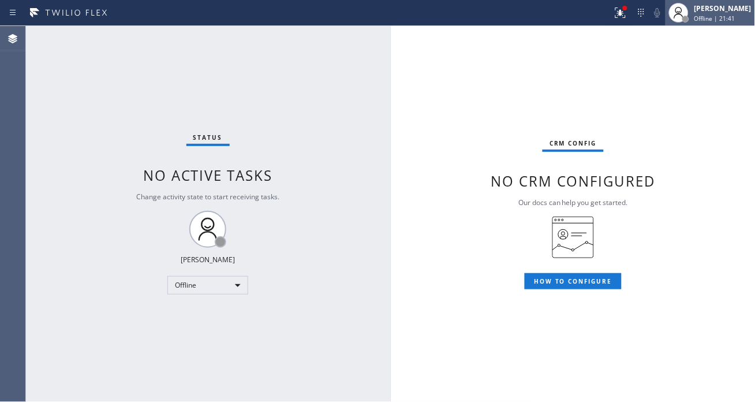
click at [729, 14] on span "Offline | 21:41" at bounding box center [714, 18] width 41 height 8
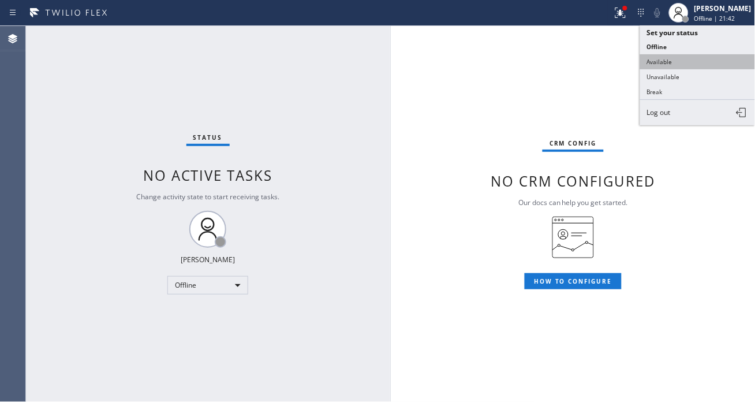
click at [682, 66] on button "Available" at bounding box center [697, 61] width 115 height 15
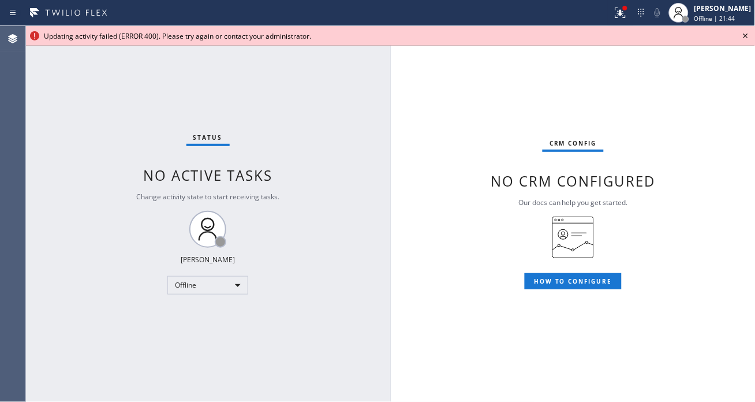
click at [736, 36] on div "Updating activity failed (ERROR 400). Please try again or contact your administ…" at bounding box center [390, 36] width 693 height 10
click at [746, 35] on icon at bounding box center [745, 35] width 5 height 5
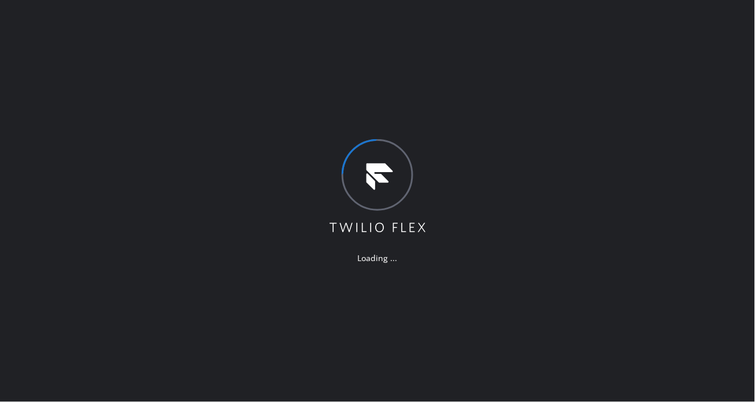
click at [718, 174] on div "Loading ..." at bounding box center [377, 201] width 755 height 402
click at [705, 249] on div "Loading ..." at bounding box center [377, 201] width 755 height 402
click at [710, 128] on div "Loading ..." at bounding box center [377, 201] width 755 height 402
click at [710, 217] on div "Loading ..." at bounding box center [377, 201] width 755 height 402
click at [712, 200] on div "Loading ..." at bounding box center [377, 201] width 755 height 402
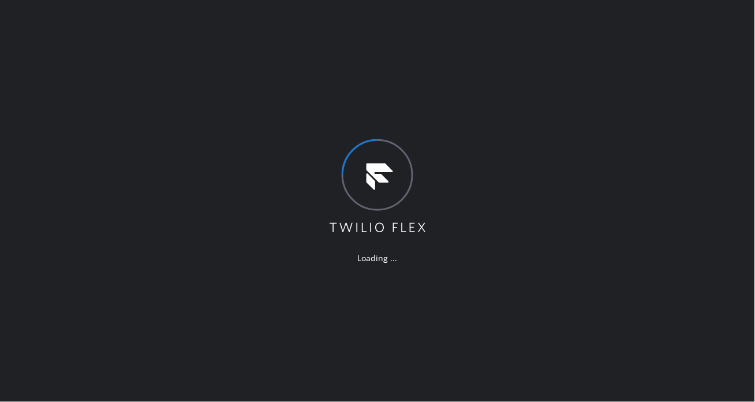
click at [706, 270] on div "Loading ..." at bounding box center [377, 201] width 755 height 402
click at [704, 168] on div "Loading ..." at bounding box center [377, 201] width 755 height 402
click at [708, 152] on div "Loading ..." at bounding box center [377, 201] width 755 height 402
click at [705, 184] on div "Loading ..." at bounding box center [377, 201] width 755 height 402
click at [717, 177] on div "Loading ..." at bounding box center [377, 201] width 755 height 402
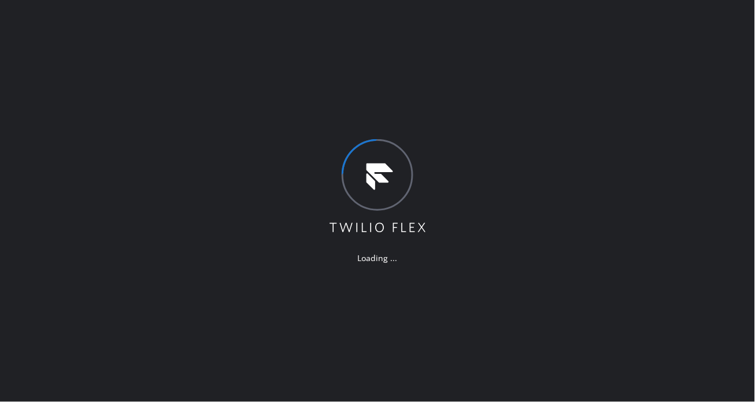
click at [717, 148] on div "Loading ..." at bounding box center [377, 201] width 755 height 402
click at [714, 172] on div "Loading ..." at bounding box center [377, 201] width 755 height 402
click at [709, 200] on div "Loading ..." at bounding box center [377, 201] width 755 height 402
click at [703, 135] on div "Loading ..." at bounding box center [377, 201] width 755 height 402
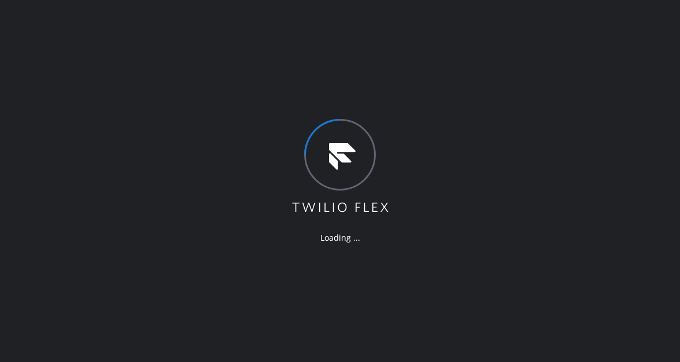
click at [646, 199] on div "Loading ..." at bounding box center [340, 181] width 680 height 362
click at [624, 121] on div "Loading ..." at bounding box center [340, 181] width 680 height 362
click at [624, 141] on div "Loading ..." at bounding box center [340, 181] width 680 height 362
click at [623, 140] on div "Loading ..." at bounding box center [340, 181] width 680 height 362
click at [462, 177] on div "Loading ..." at bounding box center [340, 181] width 680 height 362
